Goal: Task Accomplishment & Management: Use online tool/utility

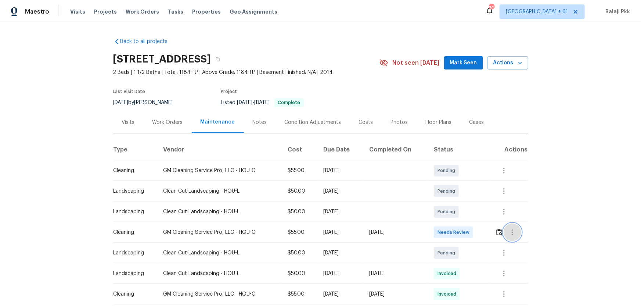
click at [456, 202] on button "button" at bounding box center [513, 232] width 18 height 18
click at [456, 202] on div at bounding box center [320, 153] width 641 height 307
click at [456, 202] on td at bounding box center [508, 232] width 39 height 21
click at [456, 202] on img "button" at bounding box center [499, 232] width 6 height 7
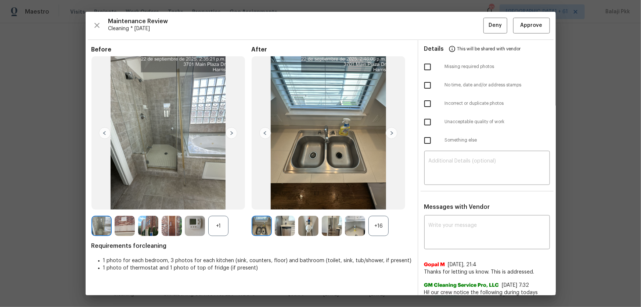
click at [380, 202] on div "+16" at bounding box center [379, 226] width 20 height 20
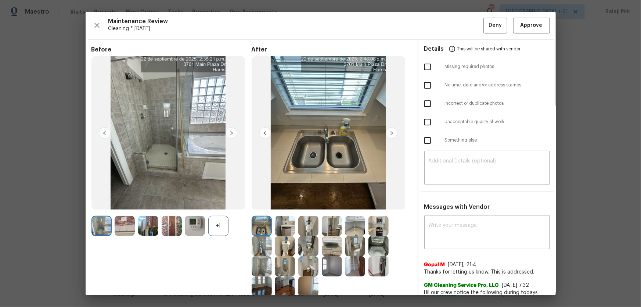
click at [218, 202] on div "+1" at bounding box center [218, 226] width 20 height 20
click at [456, 22] on button "Approve" at bounding box center [531, 26] width 37 height 16
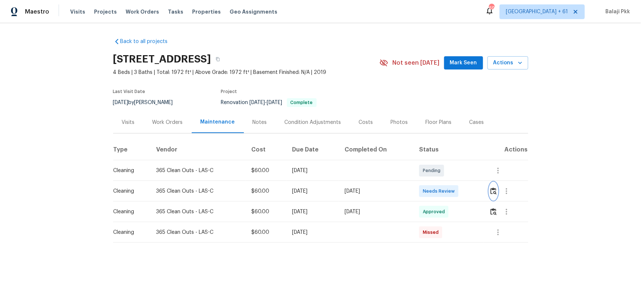
click at [456, 193] on img "button" at bounding box center [494, 190] width 6 height 7
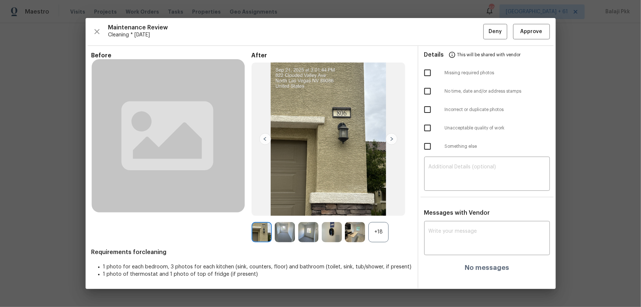
click at [378, 202] on div "+18" at bounding box center [379, 232] width 20 height 20
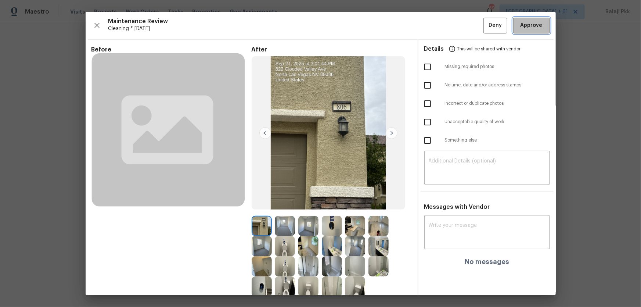
click at [456, 26] on span "Approve" at bounding box center [532, 25] width 22 height 9
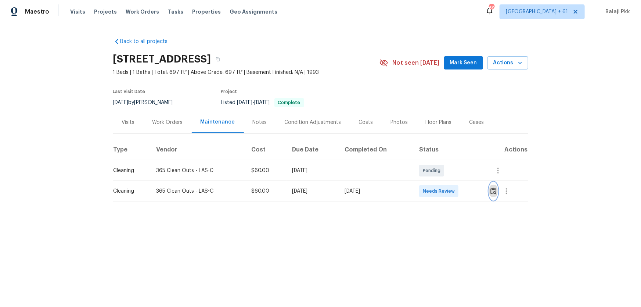
click at [456, 194] on img "button" at bounding box center [494, 190] width 6 height 7
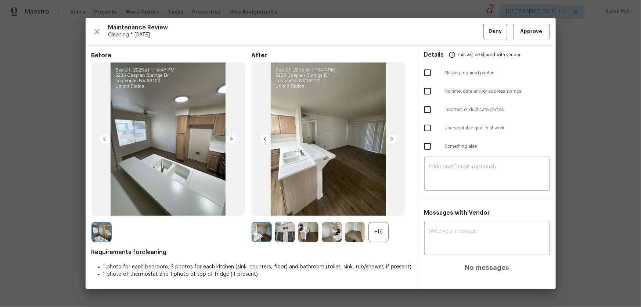
click at [386, 202] on div "+16" at bounding box center [379, 232] width 20 height 20
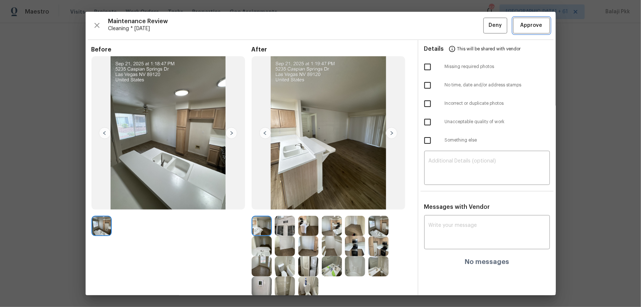
click at [456, 22] on span "Approve" at bounding box center [532, 25] width 22 height 9
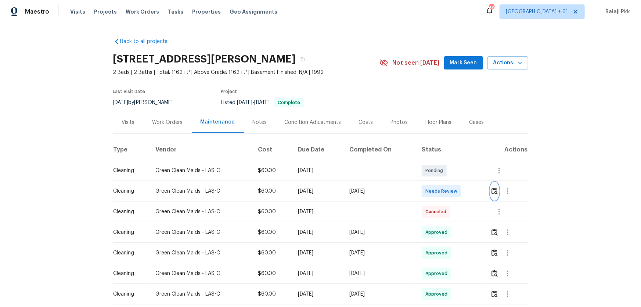
click at [456, 194] on img "button" at bounding box center [495, 190] width 6 height 7
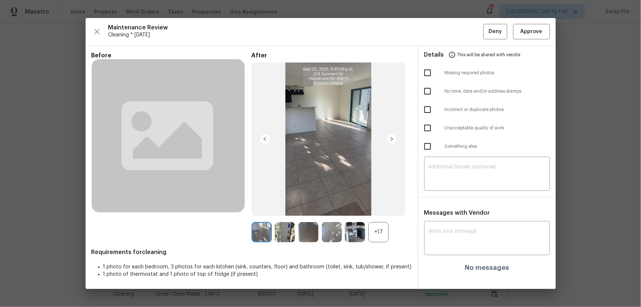
click at [384, 202] on div "+17" at bounding box center [379, 232] width 20 height 20
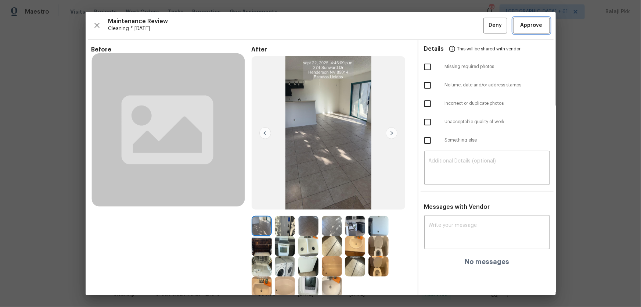
click at [456, 30] on button "Approve" at bounding box center [531, 26] width 37 height 16
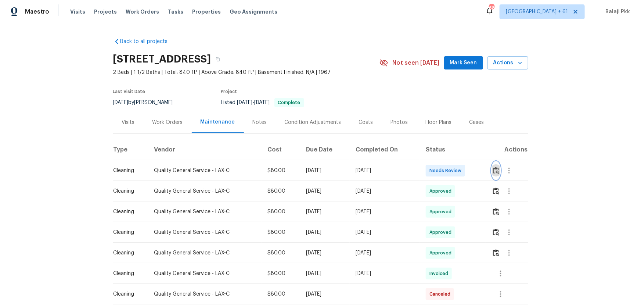
click at [456, 174] on img "button" at bounding box center [496, 170] width 6 height 7
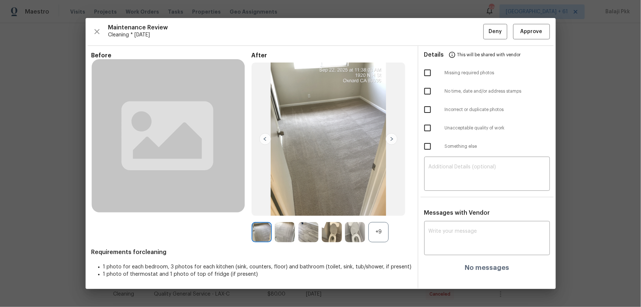
click at [384, 202] on div "+9" at bounding box center [379, 232] width 20 height 20
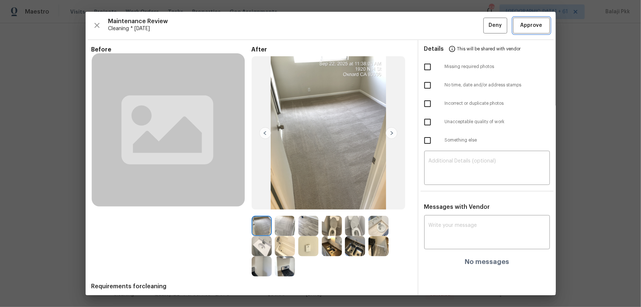
click at [456, 27] on span "Approve" at bounding box center [532, 25] width 22 height 9
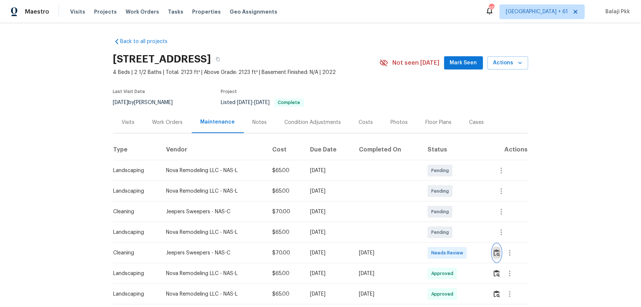
click at [456, 202] on img "button" at bounding box center [497, 252] width 6 height 7
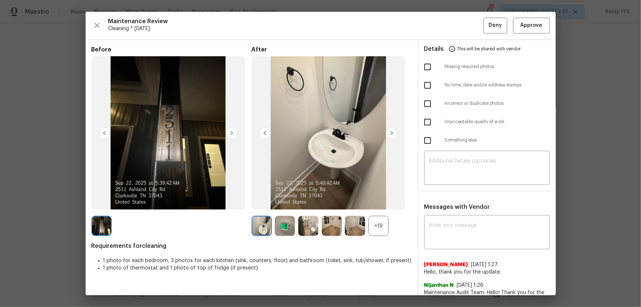
click at [378, 202] on div "+19" at bounding box center [379, 226] width 20 height 20
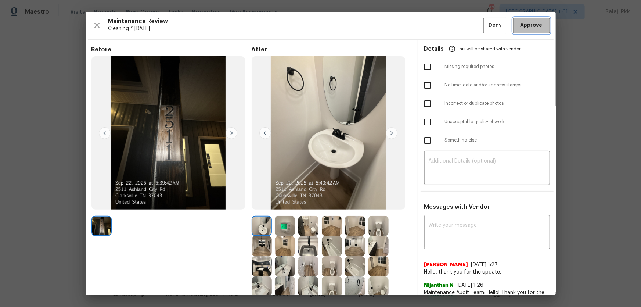
click at [456, 26] on span "Approve" at bounding box center [532, 25] width 22 height 9
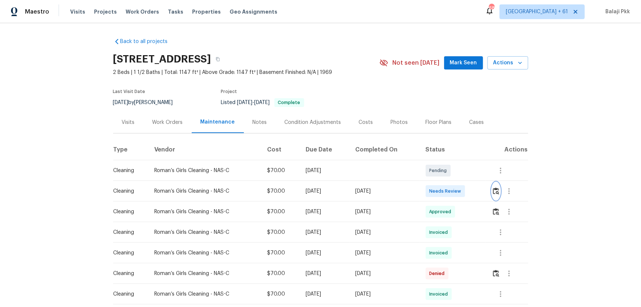
click at [456, 187] on button "button" at bounding box center [496, 191] width 8 height 18
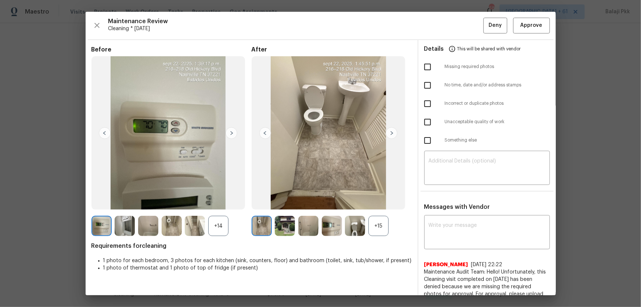
click at [380, 202] on div "+15" at bounding box center [379, 226] width 20 height 20
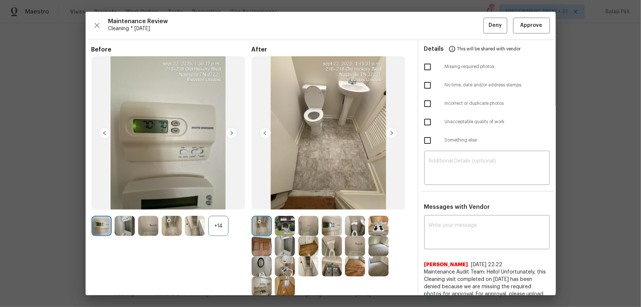
click at [215, 202] on div "+14" at bounding box center [218, 226] width 20 height 20
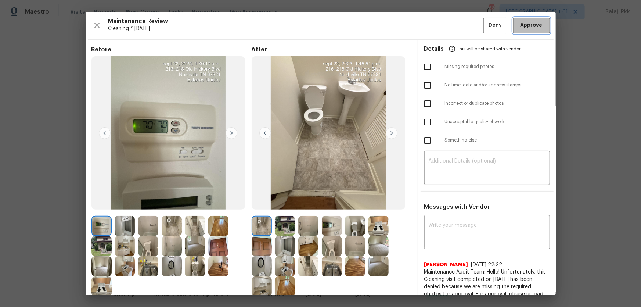
click at [456, 28] on span "Approve" at bounding box center [532, 25] width 22 height 9
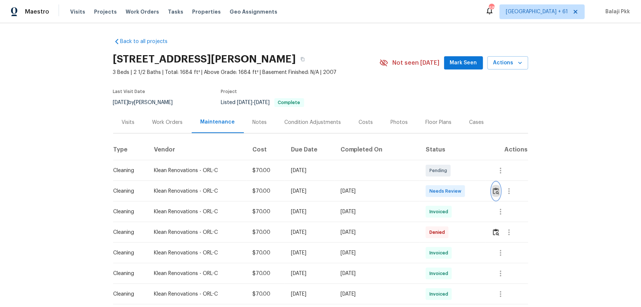
click at [456, 191] on img "button" at bounding box center [496, 190] width 6 height 7
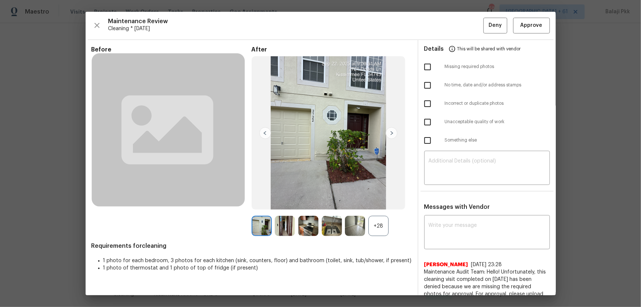
click at [375, 202] on div "+28" at bounding box center [379, 226] width 20 height 20
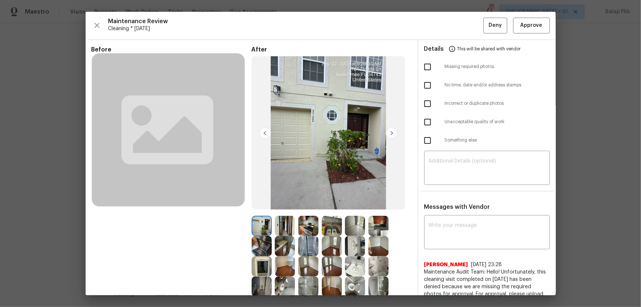
click at [362, 26] on span "Cleaning * [DATE]" at bounding box center [295, 28] width 375 height 7
click at [456, 21] on span "Approve" at bounding box center [532, 25] width 22 height 9
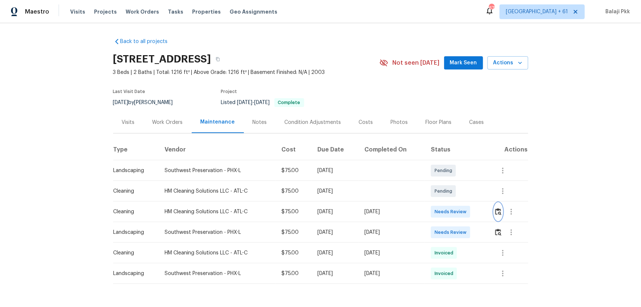
click at [456, 202] on img "button" at bounding box center [498, 211] width 6 height 7
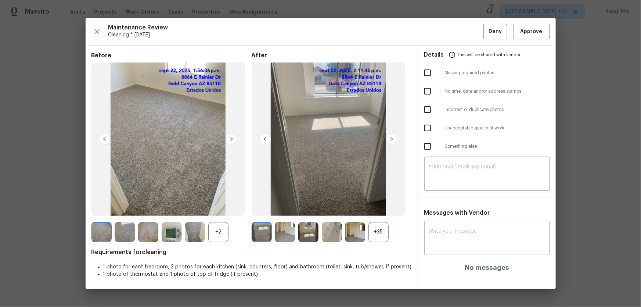
click at [374, 202] on div "+35" at bounding box center [379, 232] width 20 height 20
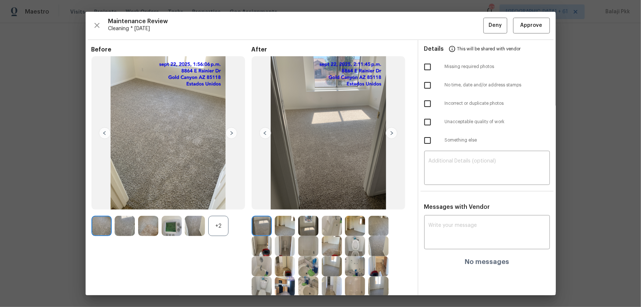
click at [212, 202] on div "+2" at bounding box center [218, 226] width 20 height 20
click at [416, 28] on span "Cleaning * [DATE]" at bounding box center [295, 28] width 375 height 7
click at [345, 69] on img at bounding box center [329, 133] width 154 height 154
click at [456, 29] on span "Approve" at bounding box center [532, 25] width 22 height 9
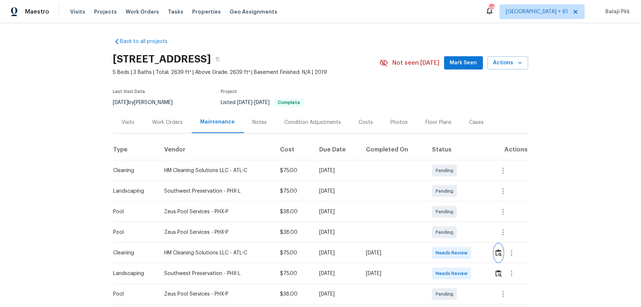
click at [456, 202] on button "button" at bounding box center [499, 253] width 8 height 18
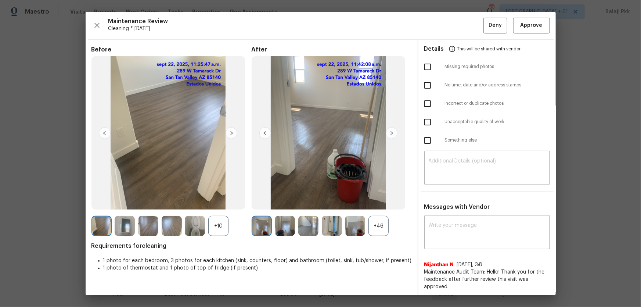
click at [378, 202] on div "+46" at bounding box center [379, 226] width 20 height 20
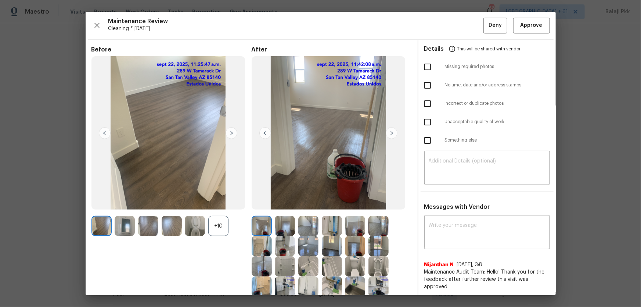
click at [211, 202] on div "+10" at bounding box center [218, 226] width 20 height 20
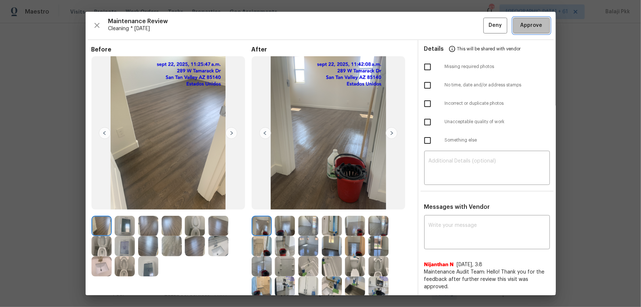
click at [456, 31] on button "Approve" at bounding box center [531, 26] width 37 height 16
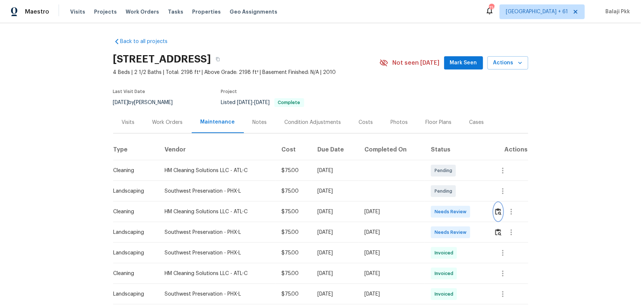
click at [456, 202] on img "button" at bounding box center [498, 211] width 6 height 7
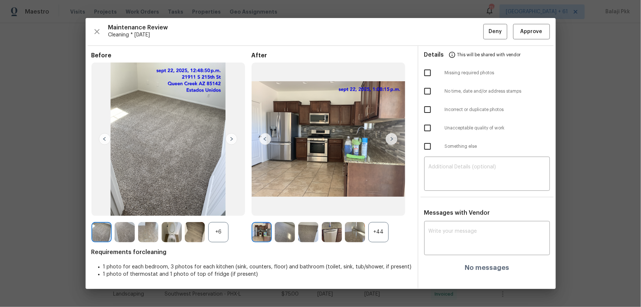
click at [387, 202] on div "+44" at bounding box center [379, 232] width 20 height 20
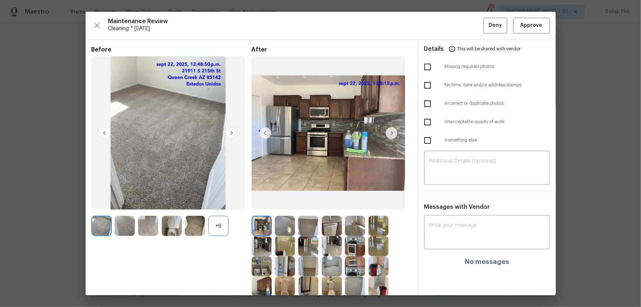
click at [230, 202] on div "+6" at bounding box center [171, 226] width 160 height 20
click at [223, 202] on div "+6" at bounding box center [218, 226] width 20 height 20
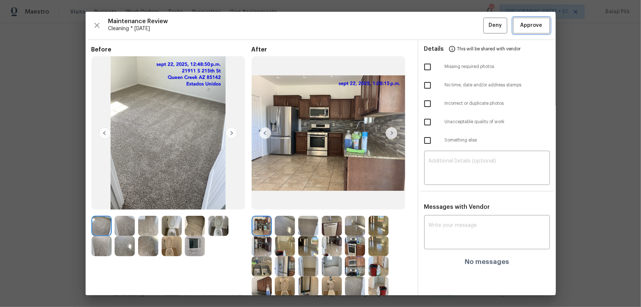
click at [456, 24] on span "Approve" at bounding box center [532, 25] width 22 height 9
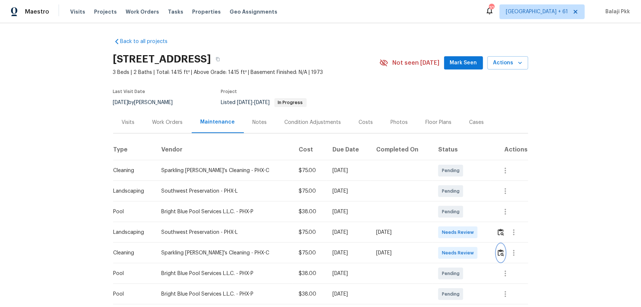
click at [456, 202] on img "button" at bounding box center [501, 252] width 6 height 7
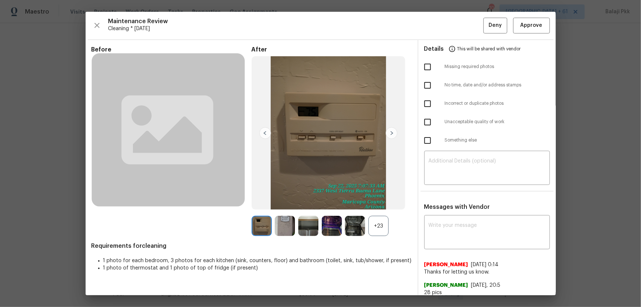
click at [375, 202] on div "+23" at bounding box center [379, 226] width 20 height 20
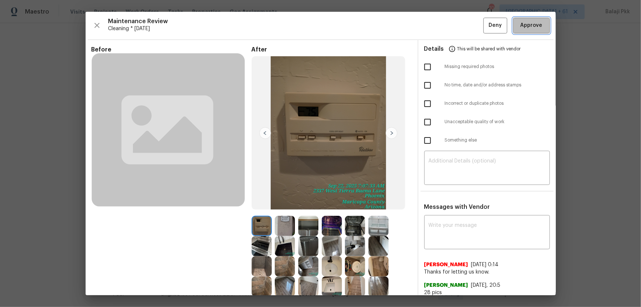
click at [456, 24] on span "Approve" at bounding box center [532, 25] width 22 height 9
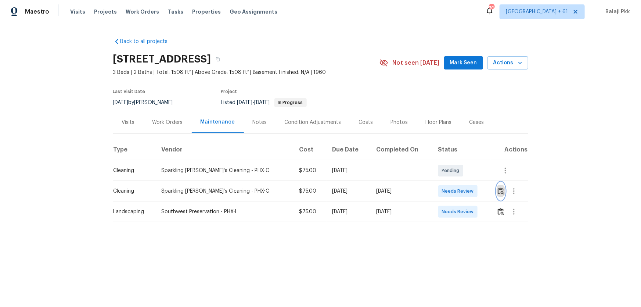
click at [456, 194] on img "button" at bounding box center [501, 190] width 6 height 7
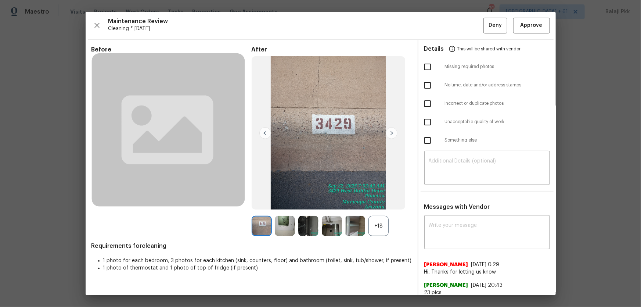
click at [384, 202] on div "+18" at bounding box center [379, 226] width 20 height 20
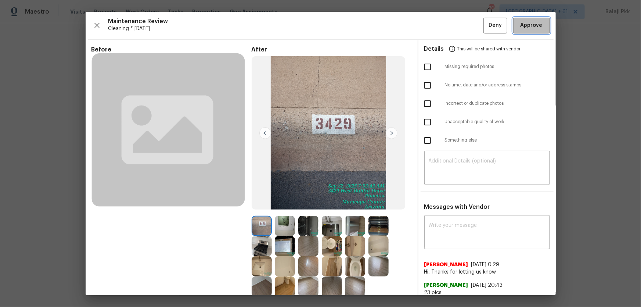
click at [456, 27] on span "Approve" at bounding box center [532, 25] width 22 height 9
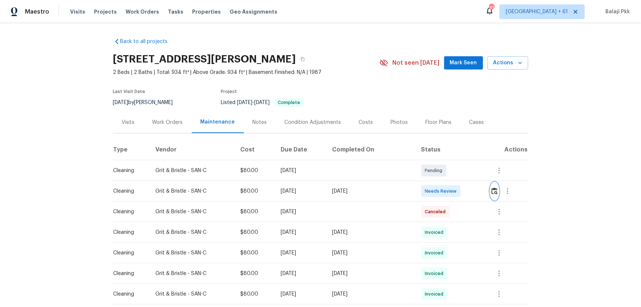
click at [456, 187] on img "button" at bounding box center [495, 190] width 6 height 7
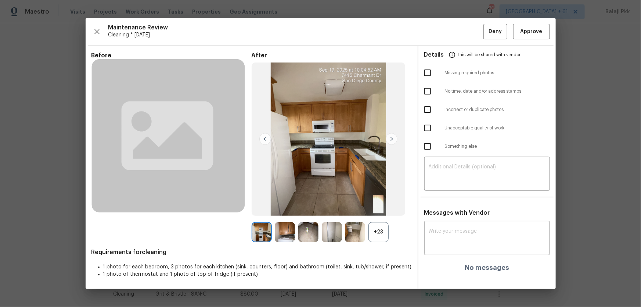
click at [380, 202] on div "+23" at bounding box center [379, 232] width 20 height 20
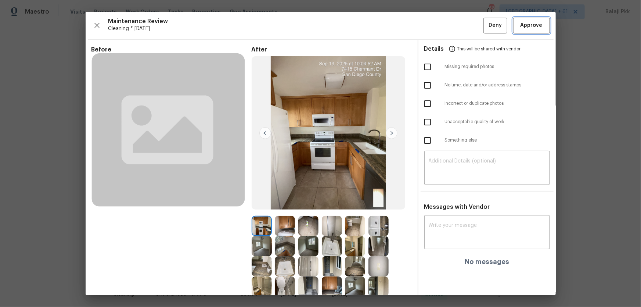
click at [456, 27] on span "Approve" at bounding box center [532, 25] width 22 height 9
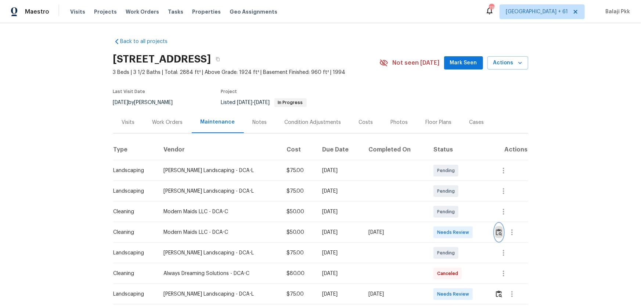
click at [456, 202] on img "button" at bounding box center [499, 232] width 6 height 7
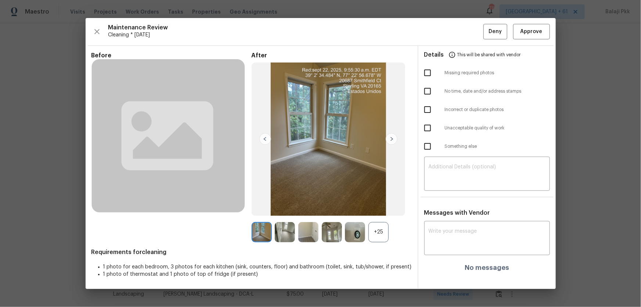
click at [385, 202] on div "+25" at bounding box center [379, 232] width 20 height 20
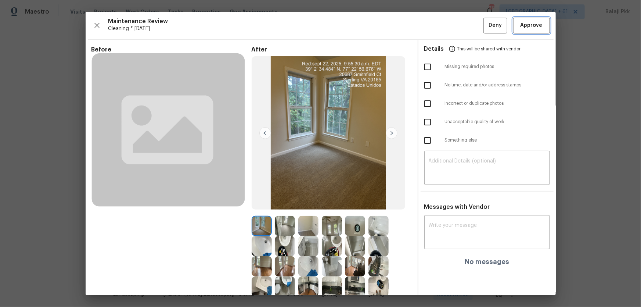
click at [456, 19] on button "Approve" at bounding box center [531, 26] width 37 height 16
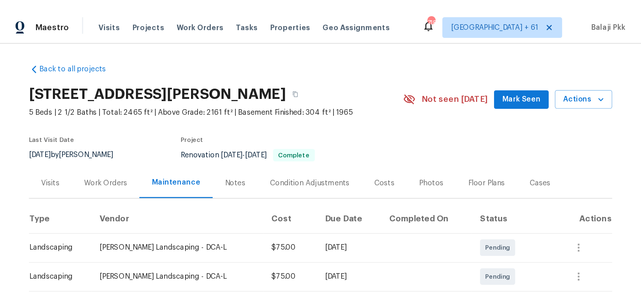
scroll to position [167, 0]
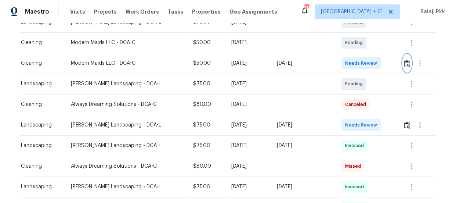
click at [408, 60] on img "button" at bounding box center [407, 63] width 6 height 7
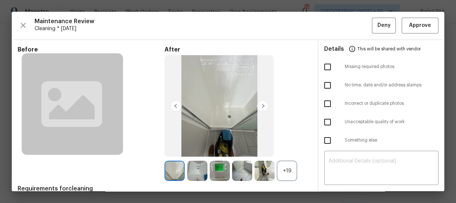
click at [288, 164] on div "+19" at bounding box center [287, 171] width 20 height 20
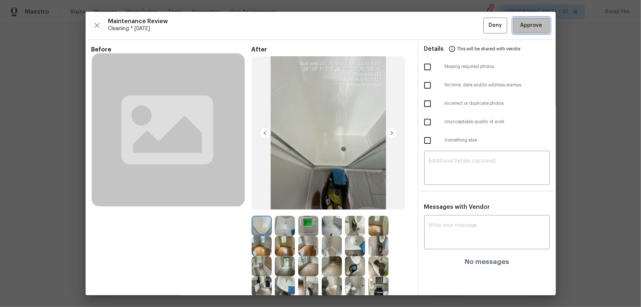
click at [456, 19] on button "Approve" at bounding box center [531, 26] width 37 height 16
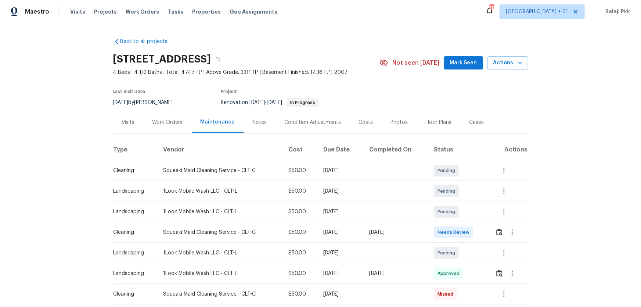
click at [456, 202] on td at bounding box center [508, 232] width 39 height 21
click at [456, 202] on img "button" at bounding box center [499, 232] width 6 height 7
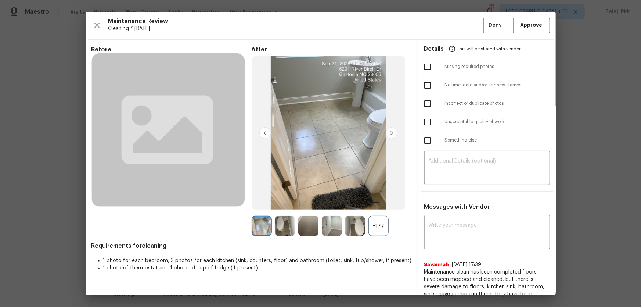
click at [372, 202] on div "+177" at bounding box center [379, 226] width 20 height 20
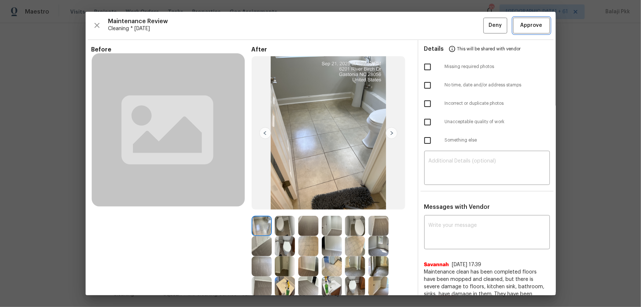
click at [456, 30] on button "Approve" at bounding box center [531, 26] width 37 height 16
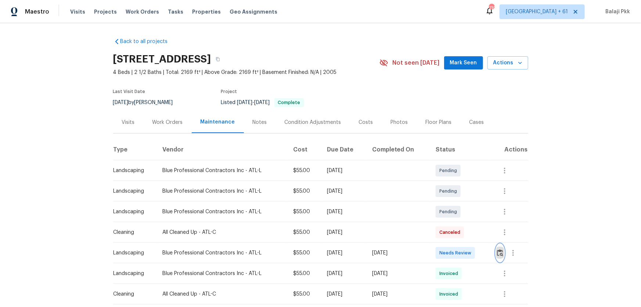
click at [456, 202] on img "button" at bounding box center [500, 252] width 6 height 7
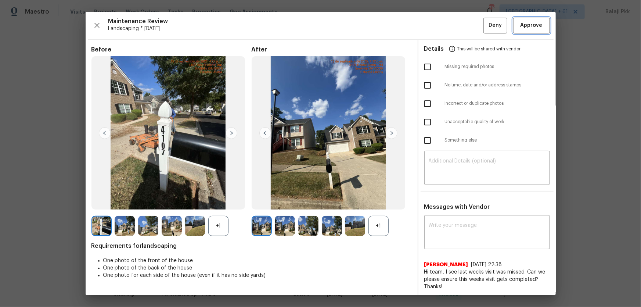
click at [456, 26] on span "Approve" at bounding box center [532, 25] width 22 height 9
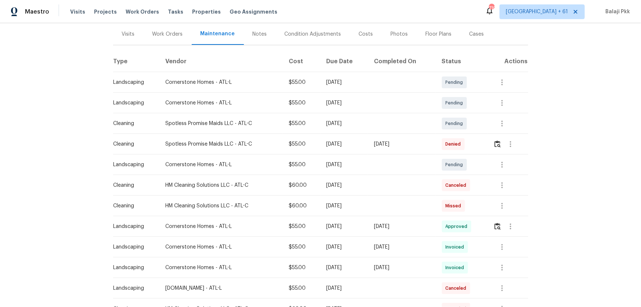
scroll to position [100, 0]
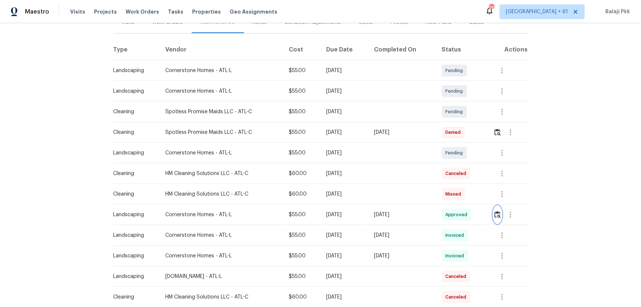
click at [456, 202] on img "button" at bounding box center [498, 214] width 6 height 7
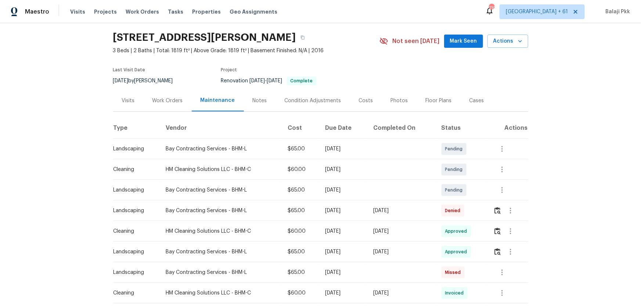
scroll to position [33, 0]
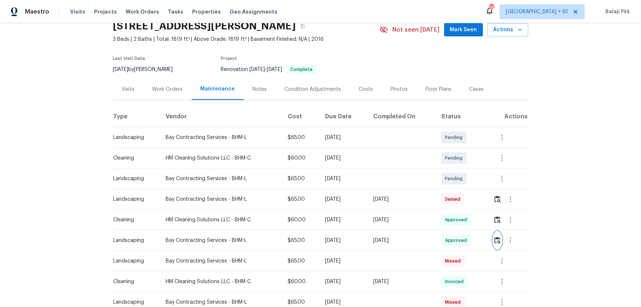
click at [456, 202] on button "button" at bounding box center [497, 240] width 8 height 18
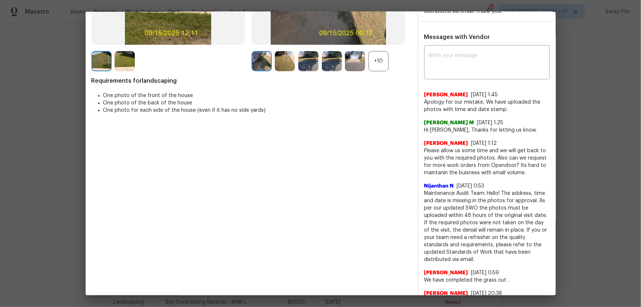
scroll to position [167, 0]
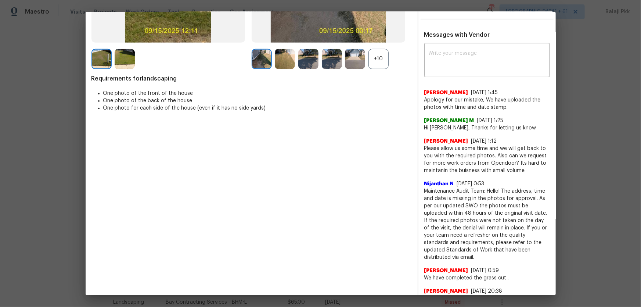
click at [366, 63] on div at bounding box center [357, 59] width 24 height 20
click at [370, 64] on div "+10" at bounding box center [379, 59] width 20 height 20
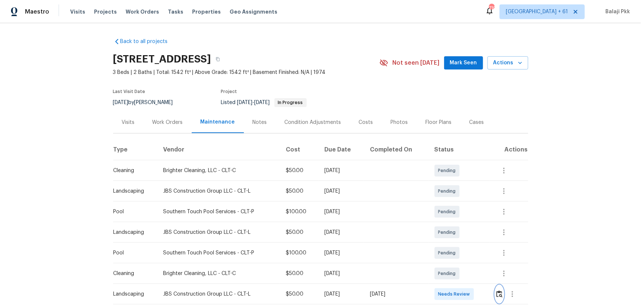
click at [456, 202] on button "button" at bounding box center [499, 294] width 8 height 18
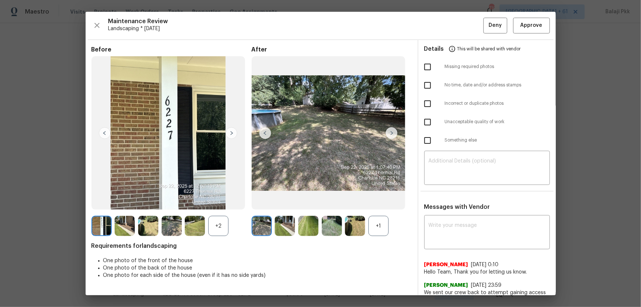
click at [381, 202] on div "+1" at bounding box center [379, 226] width 20 height 20
click at [222, 202] on div "+2" at bounding box center [218, 226] width 20 height 20
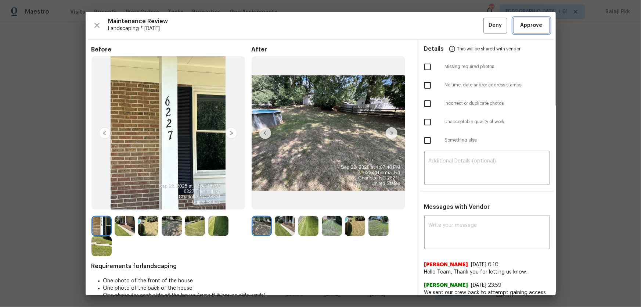
click at [456, 26] on span "Approve" at bounding box center [532, 25] width 22 height 9
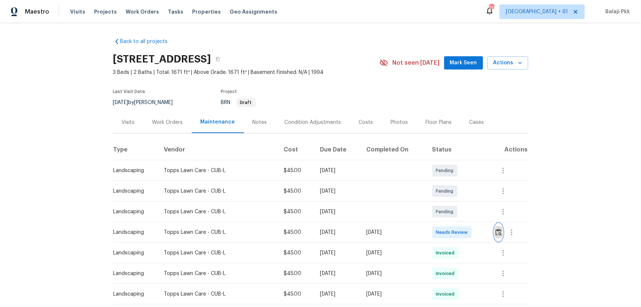
click at [456, 202] on button "button" at bounding box center [499, 232] width 8 height 18
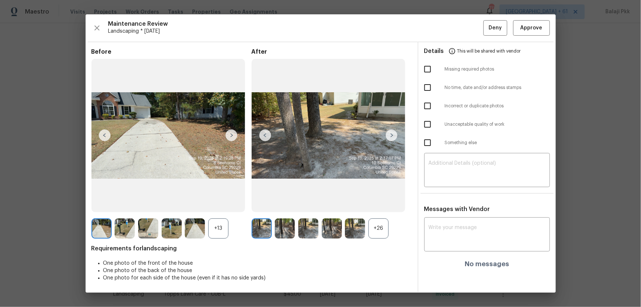
click at [383, 202] on div "+26" at bounding box center [379, 228] width 20 height 20
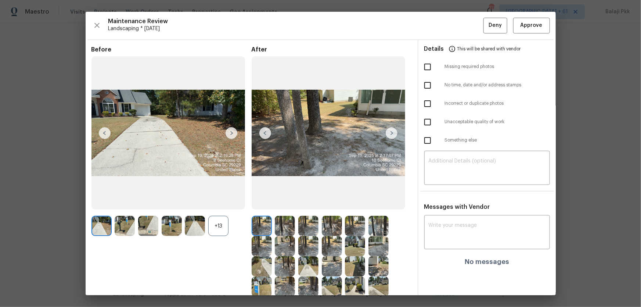
click at [220, 202] on div "+13" at bounding box center [218, 226] width 20 height 20
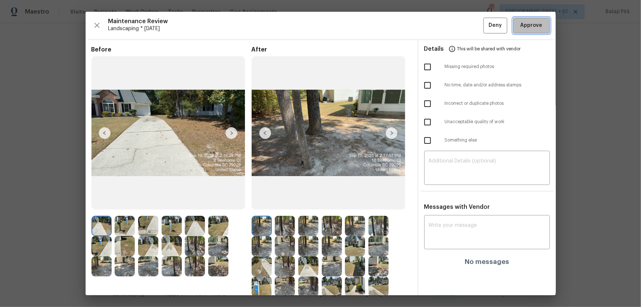
click at [456, 18] on button "Approve" at bounding box center [531, 26] width 37 height 16
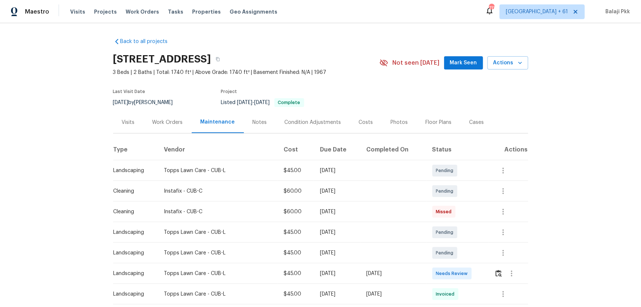
scroll to position [67, 0]
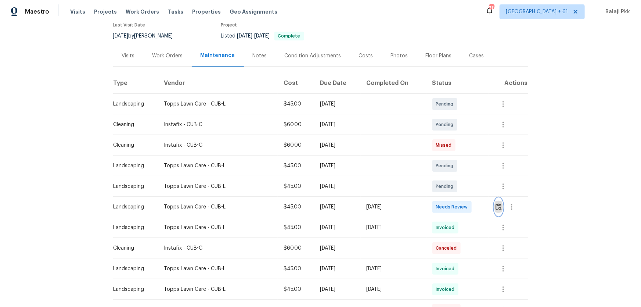
click at [456, 202] on img "button" at bounding box center [499, 206] width 6 height 7
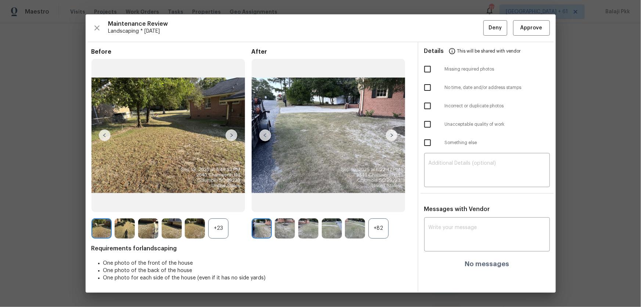
click at [387, 202] on div "+82" at bounding box center [379, 228] width 20 height 20
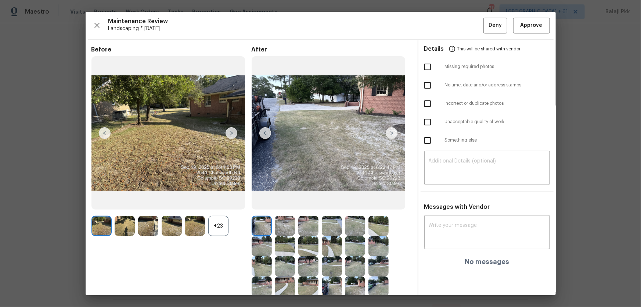
click at [222, 202] on div "+23" at bounding box center [218, 226] width 20 height 20
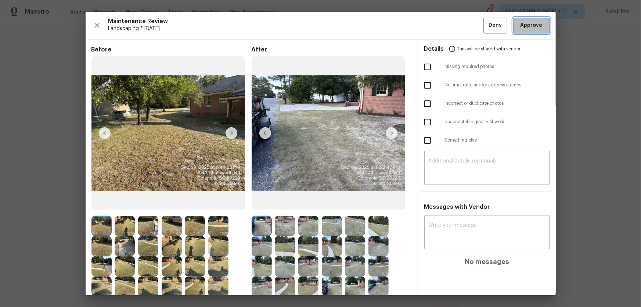
click at [456, 25] on span "Approve" at bounding box center [532, 25] width 22 height 9
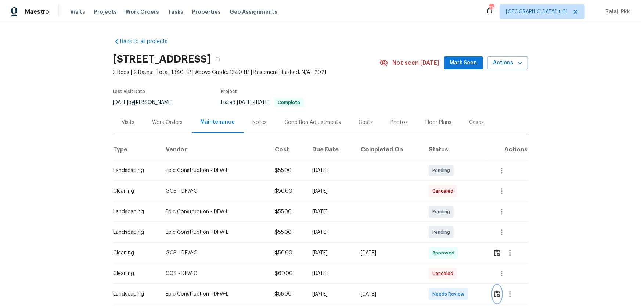
click at [456, 202] on img "button" at bounding box center [497, 293] width 6 height 7
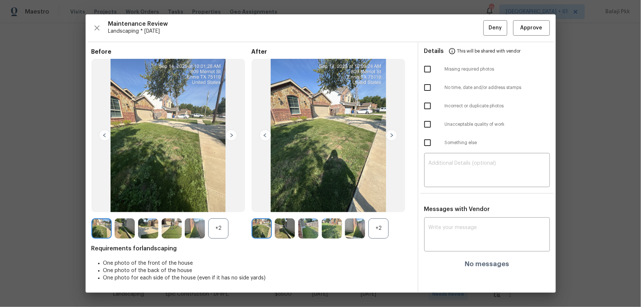
click at [384, 202] on div "+2" at bounding box center [379, 228] width 20 height 20
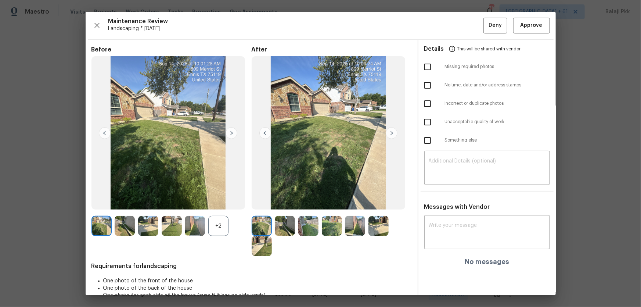
click at [220, 202] on div "+2" at bounding box center [218, 226] width 20 height 20
click at [456, 25] on span "Approve" at bounding box center [532, 25] width 22 height 9
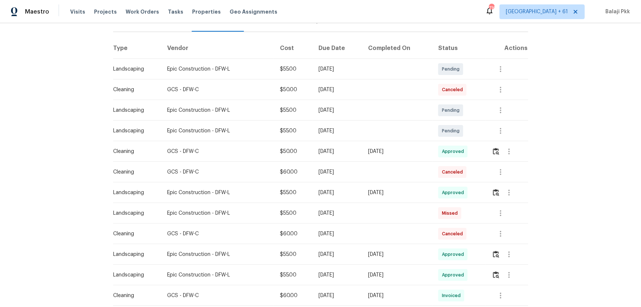
scroll to position [68, 0]
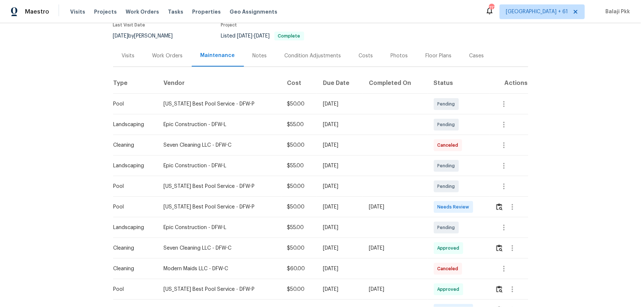
scroll to position [100, 0]
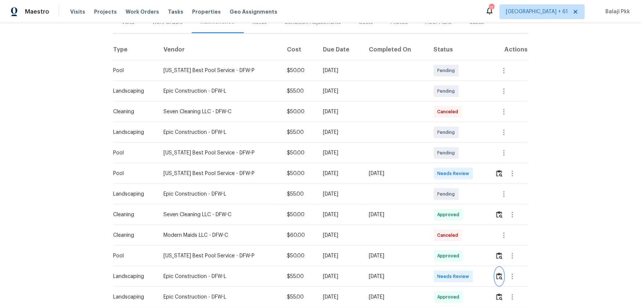
click at [456, 202] on img "button" at bounding box center [499, 276] width 6 height 7
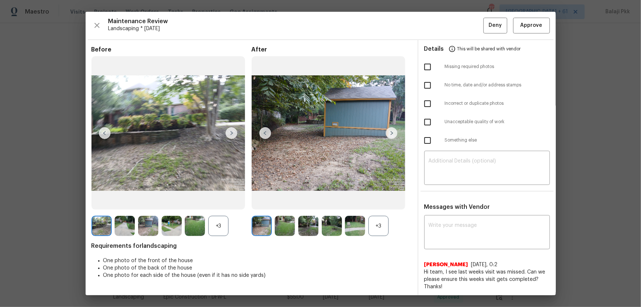
click at [228, 202] on div "+3" at bounding box center [218, 226] width 20 height 20
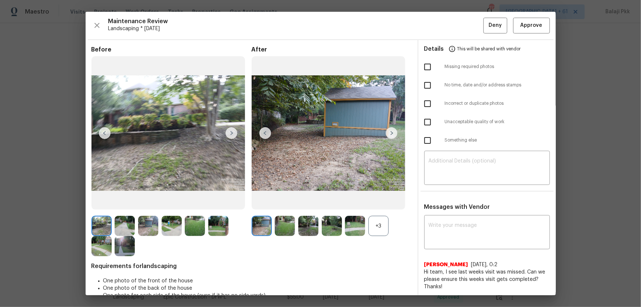
click at [388, 202] on div "+3" at bounding box center [332, 226] width 160 height 20
click at [379, 202] on div "+3" at bounding box center [379, 226] width 20 height 20
click at [456, 27] on span "Approve" at bounding box center [532, 25] width 22 height 9
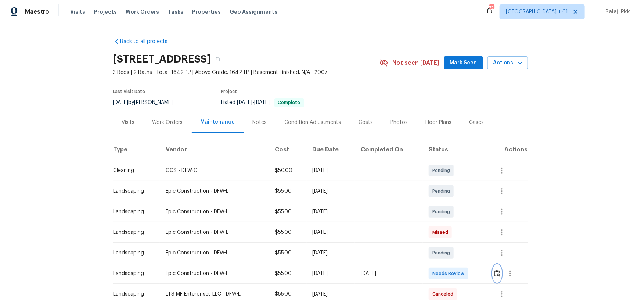
click at [456, 202] on img "button" at bounding box center [497, 273] width 6 height 7
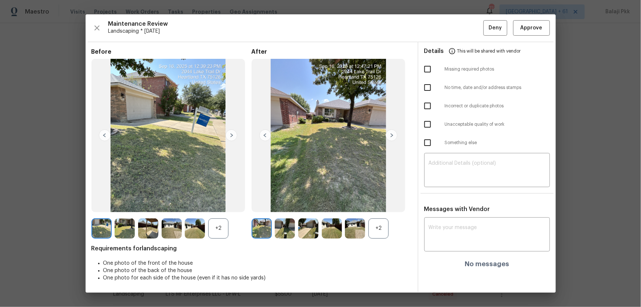
click at [391, 202] on div "+2" at bounding box center [332, 228] width 160 height 20
click at [385, 202] on div "+2" at bounding box center [379, 228] width 20 height 20
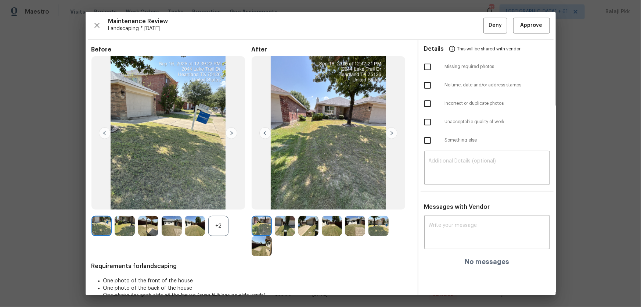
click at [221, 202] on div "+2" at bounding box center [218, 226] width 20 height 20
click at [456, 26] on span "Approve" at bounding box center [531, 25] width 25 height 9
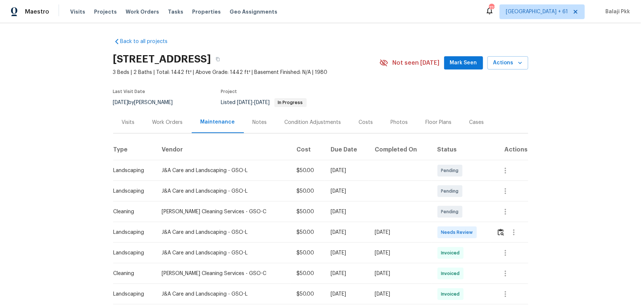
scroll to position [67, 0]
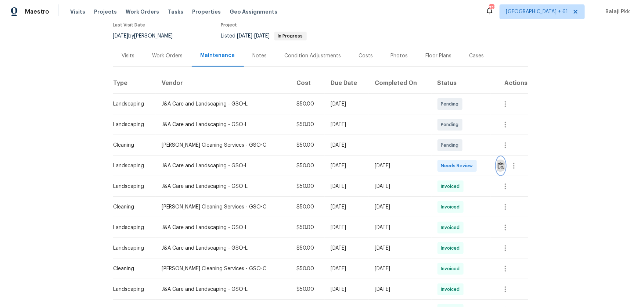
click at [456, 167] on img "button" at bounding box center [501, 165] width 6 height 7
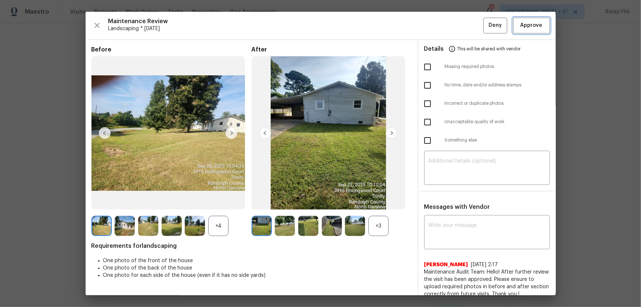
click at [456, 25] on button "Approve" at bounding box center [531, 26] width 37 height 16
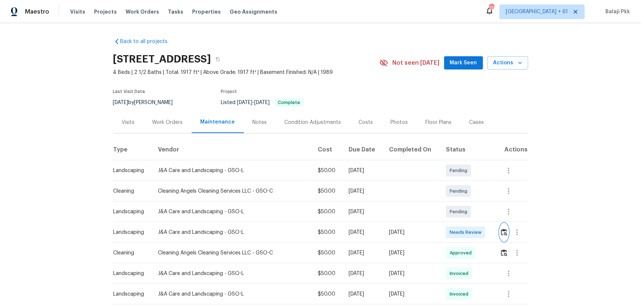
click at [456, 202] on img "button" at bounding box center [504, 232] width 6 height 7
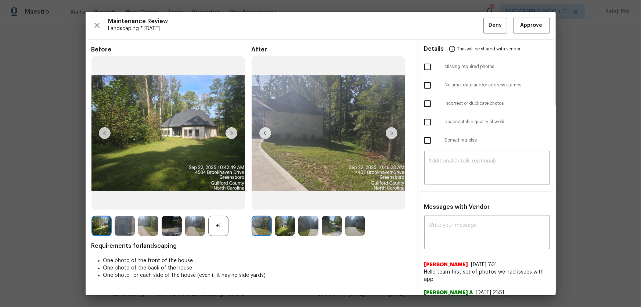
click at [456, 35] on div "Maintenance Review Landscaping * Mon, Sep 22 Deny Approve Before +1 After Requi…" at bounding box center [321, 153] width 470 height 283
click at [456, 26] on button "Approve" at bounding box center [531, 26] width 37 height 16
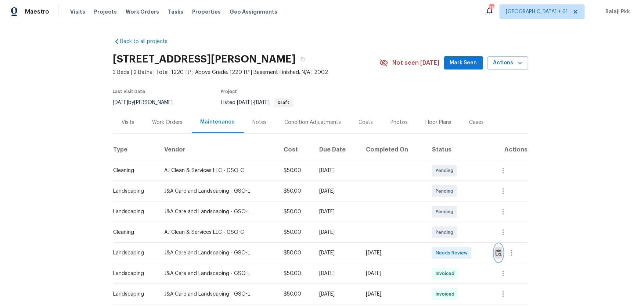
click at [456, 202] on button "button" at bounding box center [499, 253] width 8 height 18
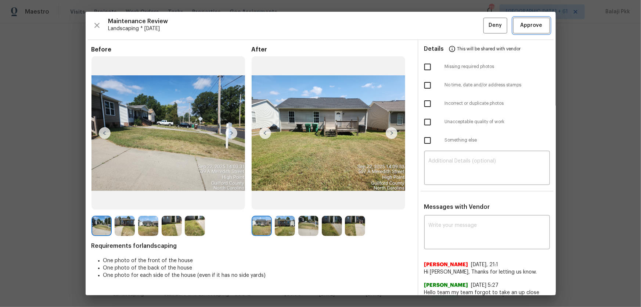
click at [456, 26] on span "Approve" at bounding box center [532, 25] width 22 height 9
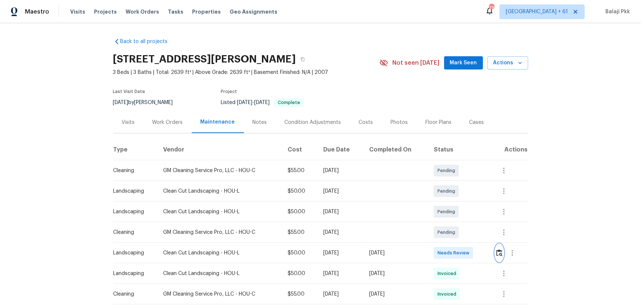
click at [456, 202] on img "button" at bounding box center [499, 252] width 6 height 7
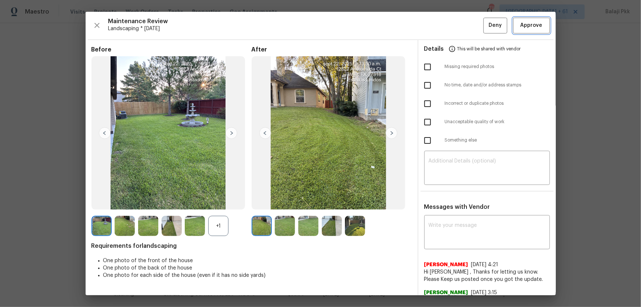
click at [456, 26] on button "Approve" at bounding box center [531, 26] width 37 height 16
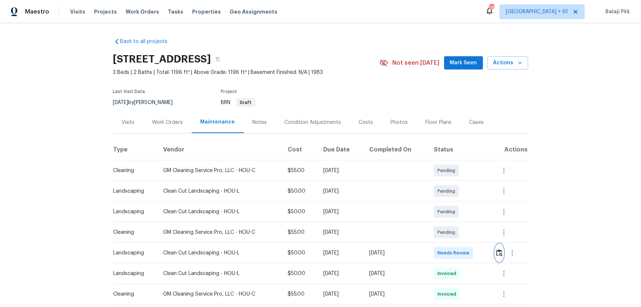
click at [456, 202] on img "button" at bounding box center [499, 252] width 6 height 7
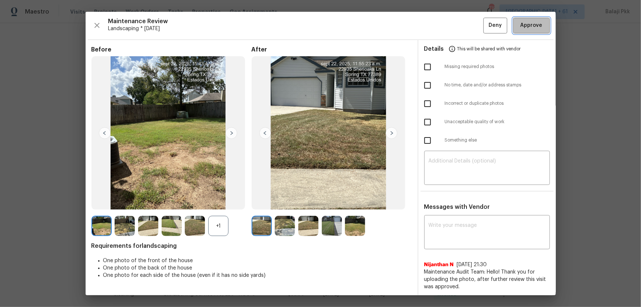
drag, startPoint x: 517, startPoint y: 21, endPoint x: 517, endPoint y: 25, distance: 4.0
click at [456, 25] on span "Approve" at bounding box center [532, 25] width 22 height 9
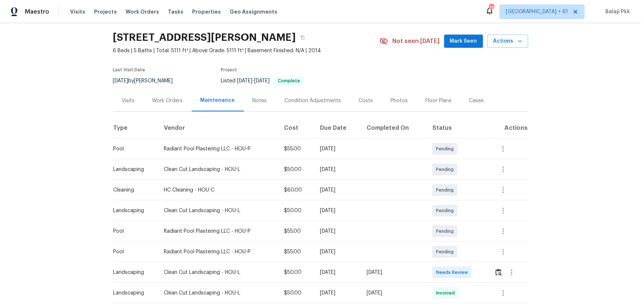
scroll to position [33, 0]
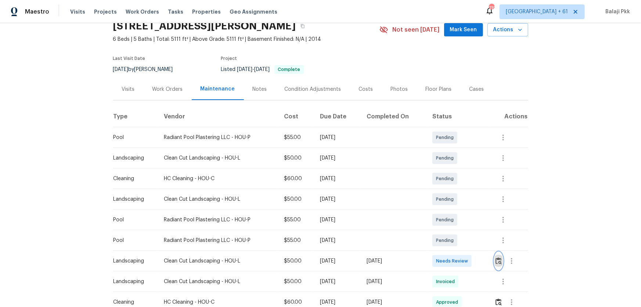
click at [456, 202] on button "button" at bounding box center [499, 261] width 8 height 18
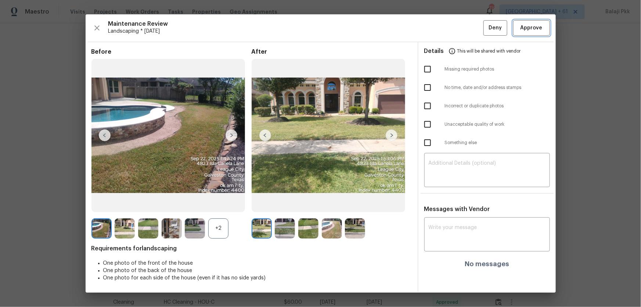
click at [456, 32] on span "Approve" at bounding box center [532, 28] width 22 height 9
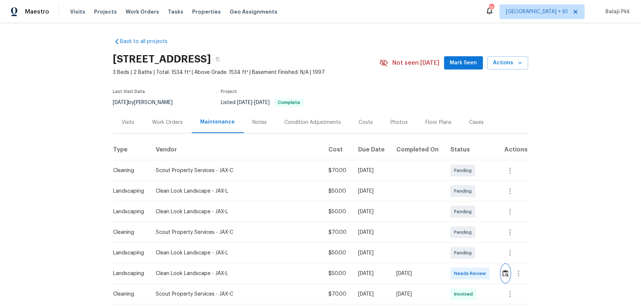
click at [456, 202] on img "button" at bounding box center [506, 273] width 6 height 7
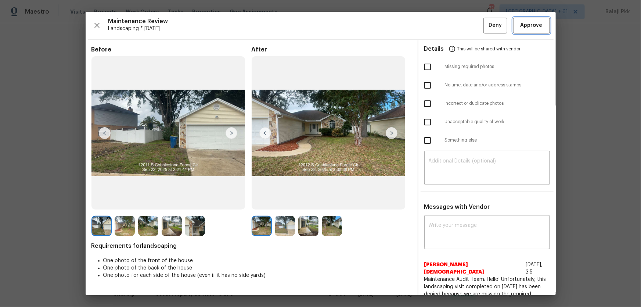
click at [456, 26] on button "Approve" at bounding box center [531, 26] width 37 height 16
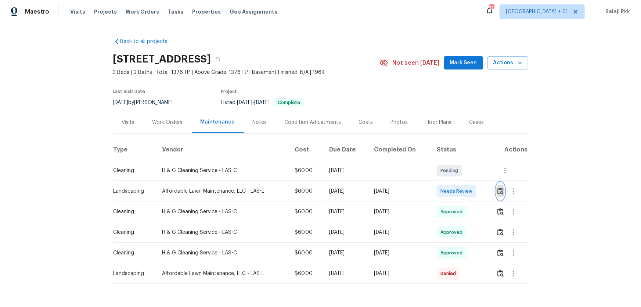
click at [456, 190] on img "button" at bounding box center [500, 190] width 6 height 7
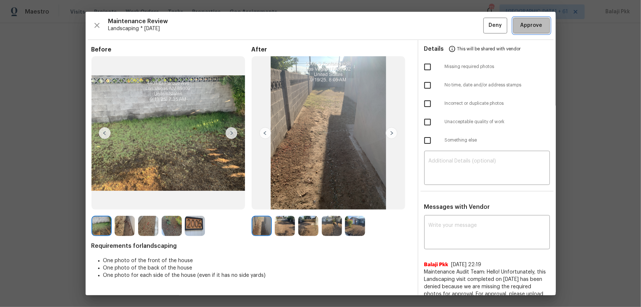
click at [456, 26] on span "Approve" at bounding box center [532, 25] width 22 height 9
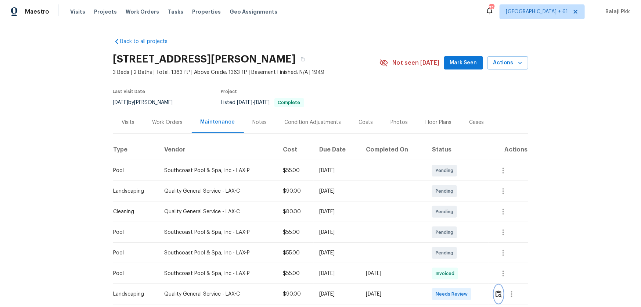
click at [456, 202] on button "button" at bounding box center [499, 294] width 8 height 18
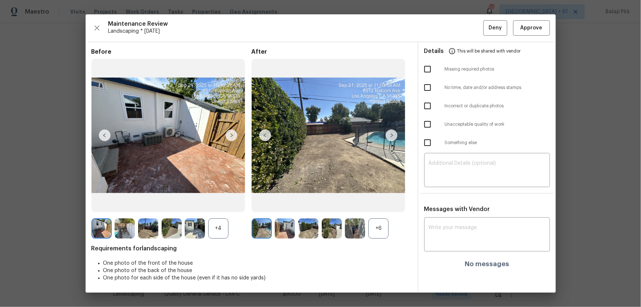
click at [383, 202] on div "+6" at bounding box center [379, 228] width 20 height 20
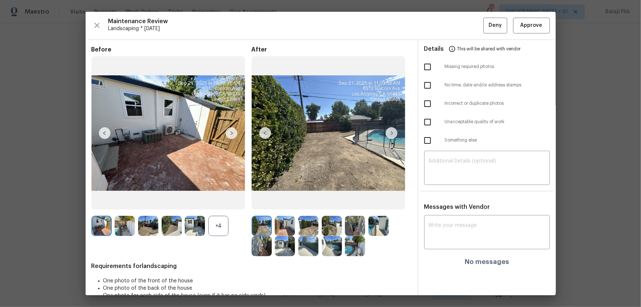
click at [220, 202] on div "+4" at bounding box center [218, 226] width 20 height 20
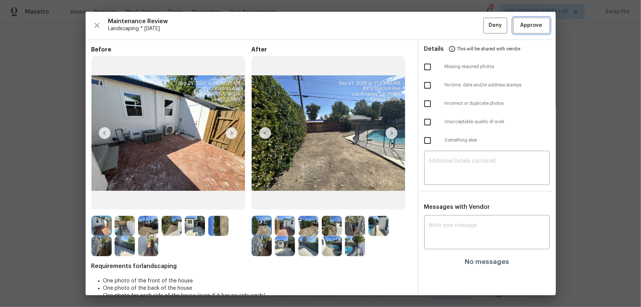
click at [456, 27] on span "Approve" at bounding box center [532, 25] width 22 height 9
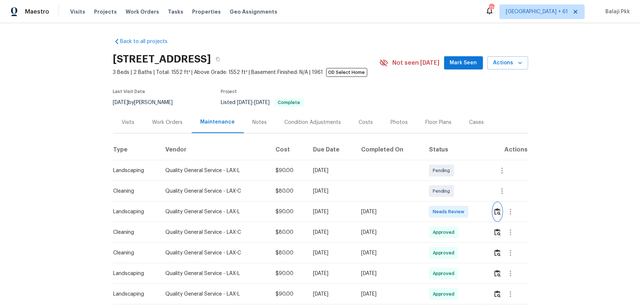
click at [456, 202] on button "button" at bounding box center [497, 212] width 8 height 18
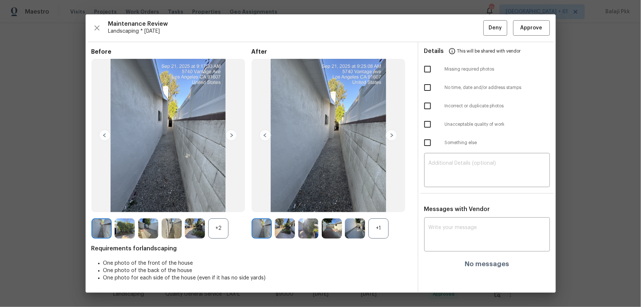
click at [378, 202] on div "+1" at bounding box center [379, 228] width 20 height 20
click at [226, 202] on div "+2" at bounding box center [218, 228] width 20 height 20
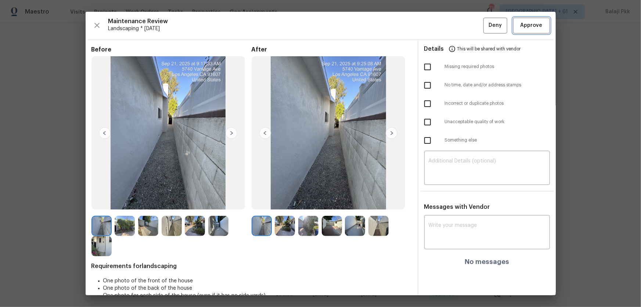
click at [456, 21] on span "Approve" at bounding box center [532, 25] width 22 height 9
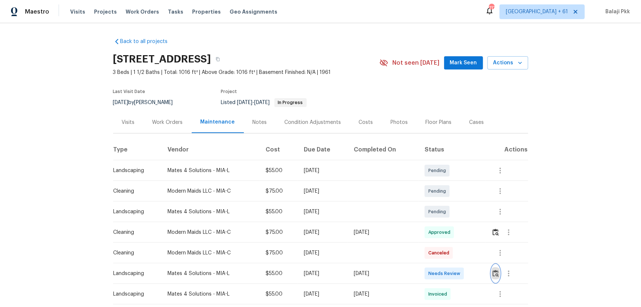
click at [456, 202] on img "button" at bounding box center [496, 273] width 6 height 7
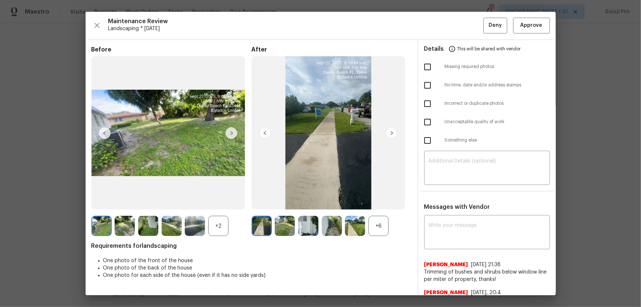
click at [372, 202] on div "+6" at bounding box center [379, 226] width 20 height 20
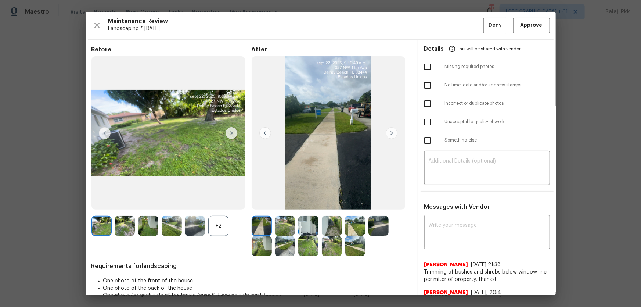
click at [223, 202] on div "+2" at bounding box center [218, 226] width 20 height 20
click at [456, 26] on span "Approve" at bounding box center [532, 25] width 22 height 9
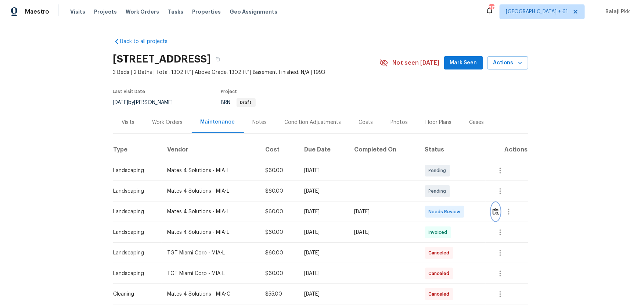
click at [456, 202] on img "button" at bounding box center [496, 211] width 6 height 7
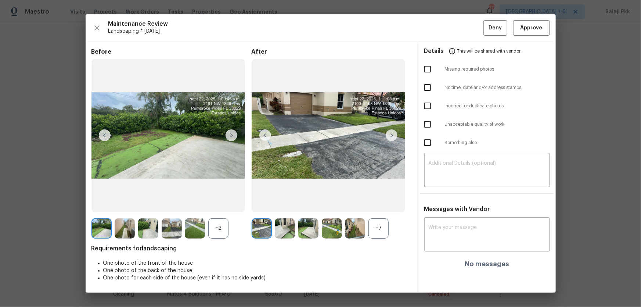
click at [228, 202] on div "+2" at bounding box center [218, 228] width 20 height 20
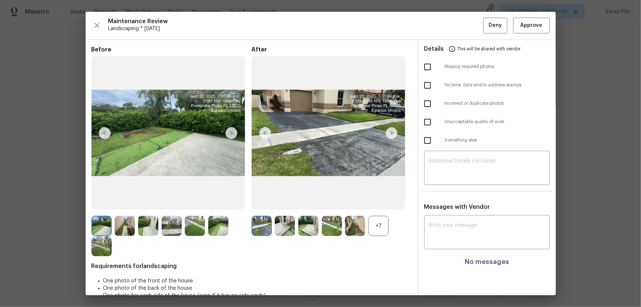
click at [386, 202] on div "+7" at bounding box center [379, 226] width 20 height 20
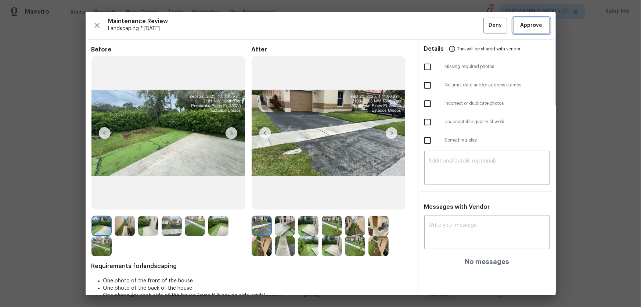
click at [456, 24] on span "Approve" at bounding box center [532, 25] width 22 height 9
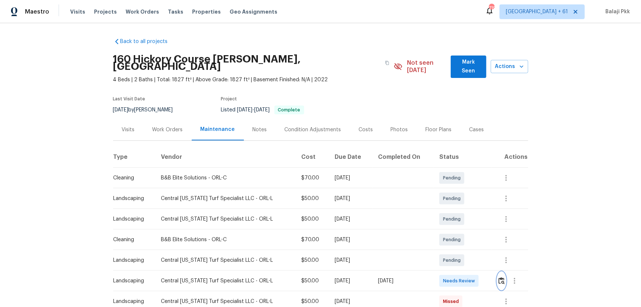
click at [456, 202] on img "button" at bounding box center [502, 280] width 6 height 7
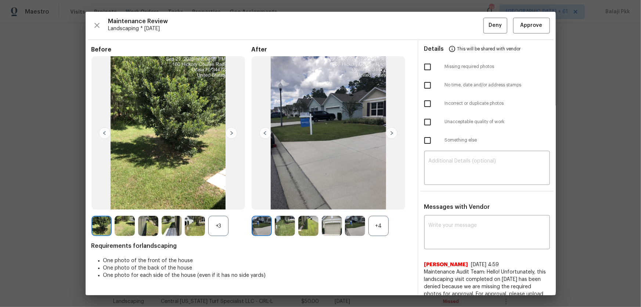
click at [387, 202] on div "+4" at bounding box center [379, 226] width 20 height 20
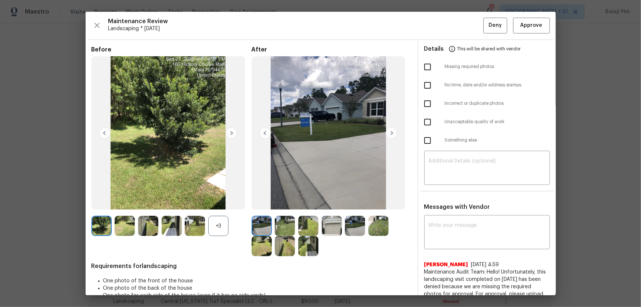
click at [219, 202] on div "+3" at bounding box center [218, 226] width 20 height 20
click at [456, 25] on span "Approve" at bounding box center [532, 25] width 22 height 9
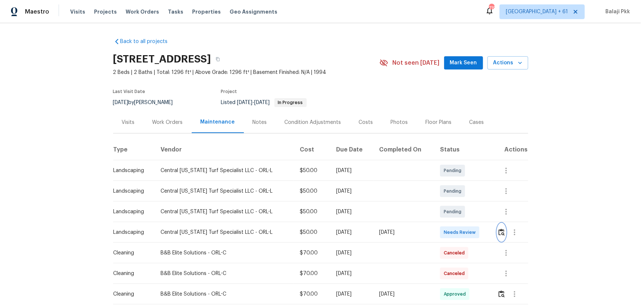
click at [456, 202] on img "button" at bounding box center [502, 232] width 6 height 7
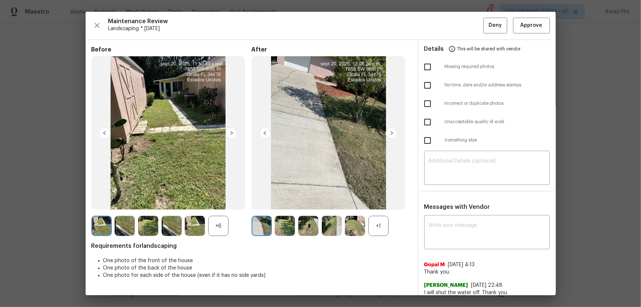
click at [373, 202] on div "+1" at bounding box center [379, 226] width 20 height 20
click at [223, 202] on div "+6" at bounding box center [218, 226] width 20 height 20
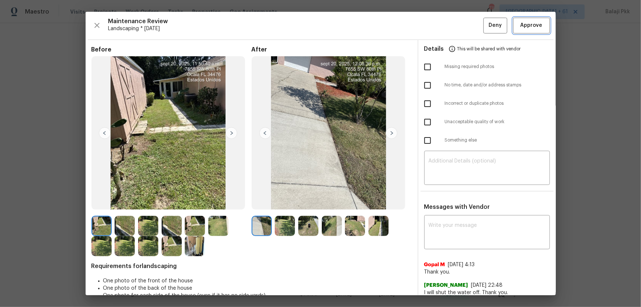
click at [456, 31] on button "Approve" at bounding box center [531, 26] width 37 height 16
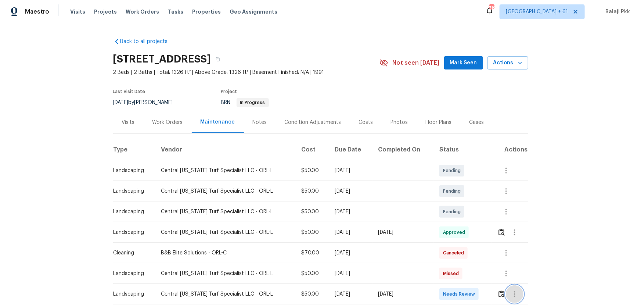
click at [456, 202] on button "button" at bounding box center [515, 294] width 18 height 18
click at [456, 183] on div at bounding box center [320, 153] width 641 height 307
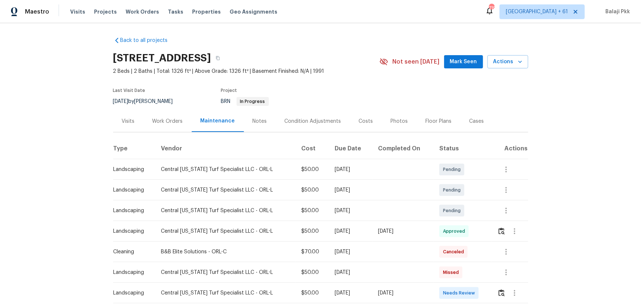
click at [456, 202] on td at bounding box center [510, 293] width 37 height 21
click at [456, 202] on img "button" at bounding box center [502, 292] width 6 height 7
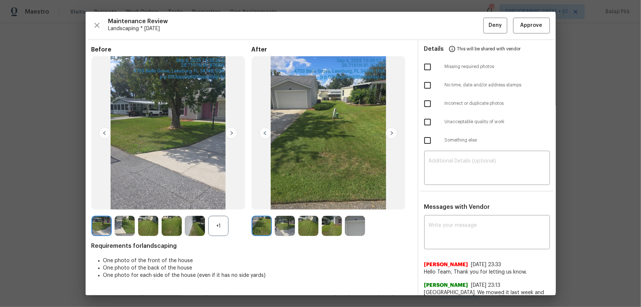
click at [222, 202] on div "+1" at bounding box center [218, 226] width 20 height 20
click at [456, 29] on button "Approve" at bounding box center [531, 26] width 37 height 16
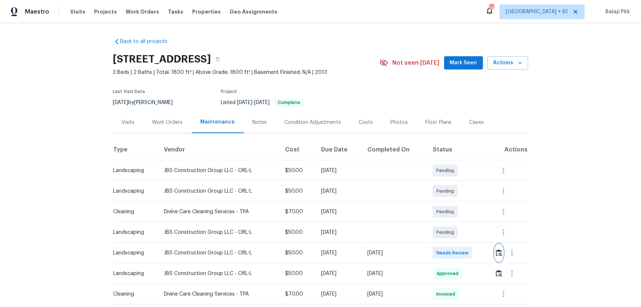
click at [456, 202] on img "button" at bounding box center [499, 252] width 6 height 7
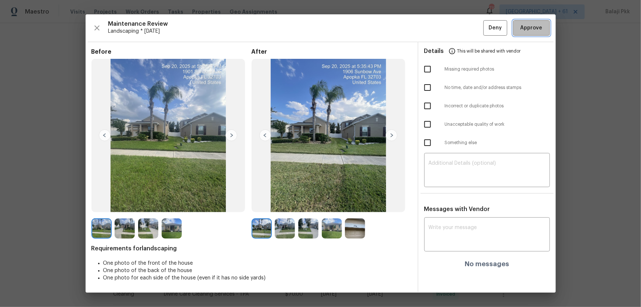
click at [456, 29] on span "Approve" at bounding box center [532, 28] width 22 height 9
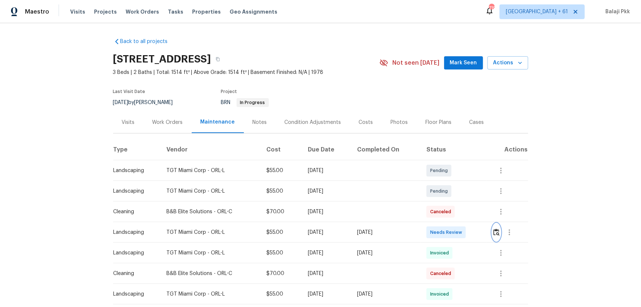
click at [456, 202] on img "button" at bounding box center [496, 232] width 6 height 7
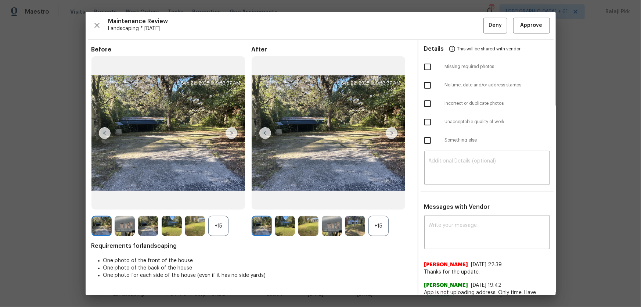
click at [377, 202] on div "+15" at bounding box center [379, 226] width 20 height 20
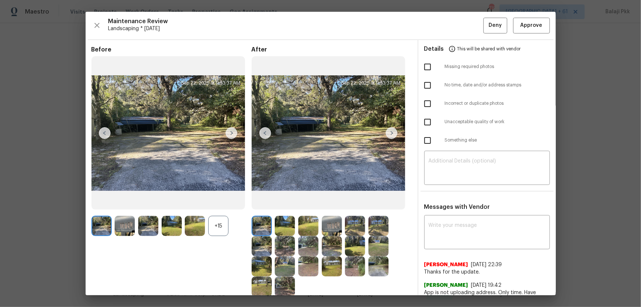
click at [217, 202] on div "+15" at bounding box center [218, 226] width 20 height 20
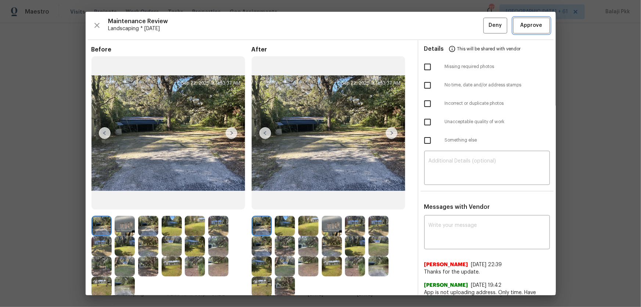
click at [456, 29] on span "Approve" at bounding box center [532, 25] width 22 height 9
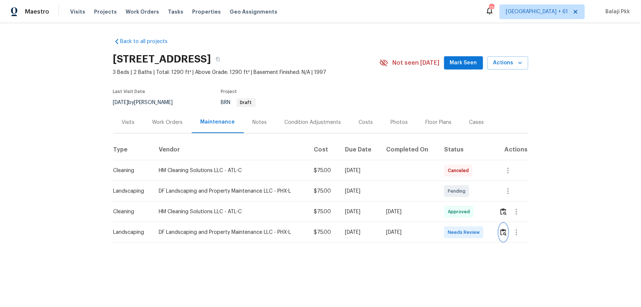
click at [456, 202] on button "button" at bounding box center [503, 232] width 8 height 18
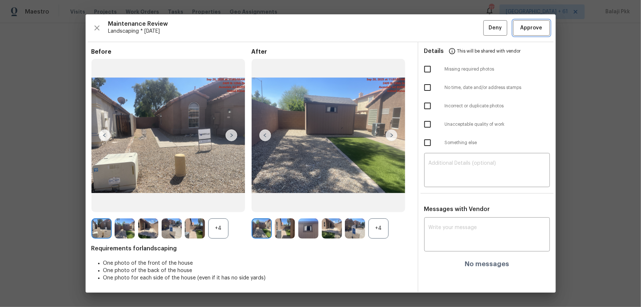
click at [456, 22] on button "Approve" at bounding box center [531, 28] width 37 height 16
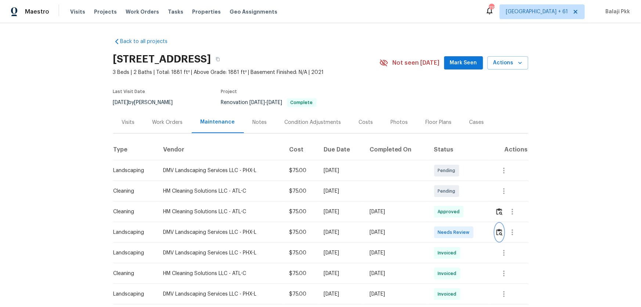
click at [456, 202] on button "button" at bounding box center [499, 232] width 8 height 18
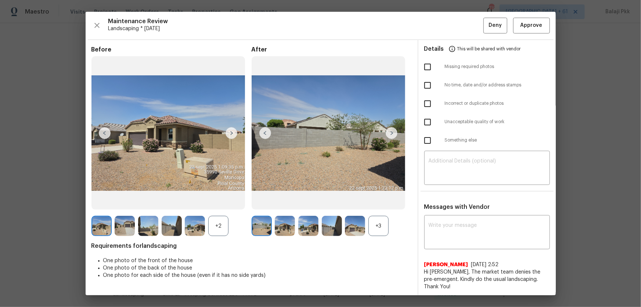
click at [383, 202] on div "+3" at bounding box center [379, 226] width 20 height 20
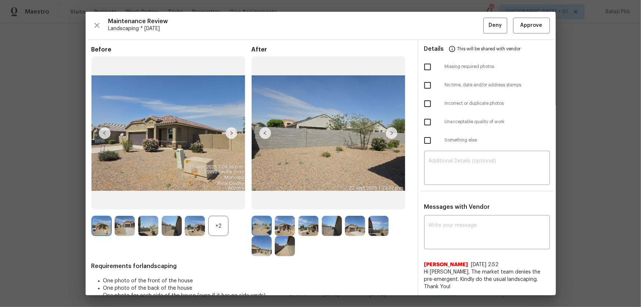
click at [219, 202] on div "+2" at bounding box center [218, 226] width 20 height 20
click at [456, 28] on button "Approve" at bounding box center [531, 26] width 37 height 16
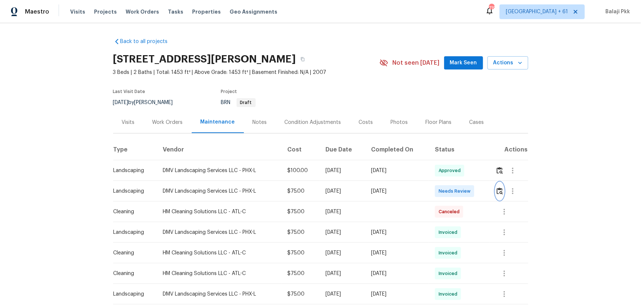
click at [456, 191] on button "button" at bounding box center [500, 191] width 8 height 18
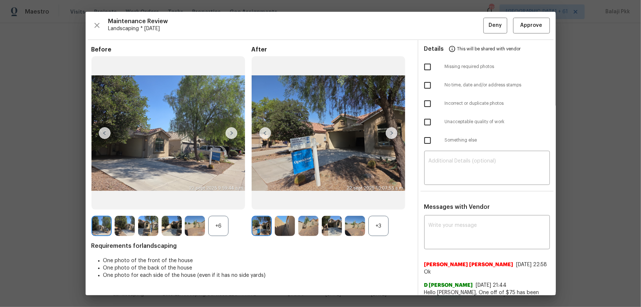
click at [379, 202] on div "After +3" at bounding box center [332, 141] width 160 height 190
click at [378, 202] on div "+3" at bounding box center [379, 226] width 20 height 20
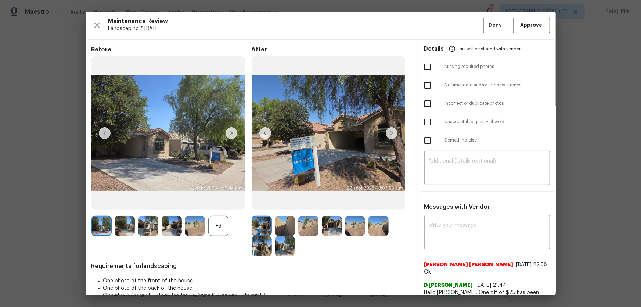
click at [225, 202] on div "+6" at bounding box center [218, 226] width 20 height 20
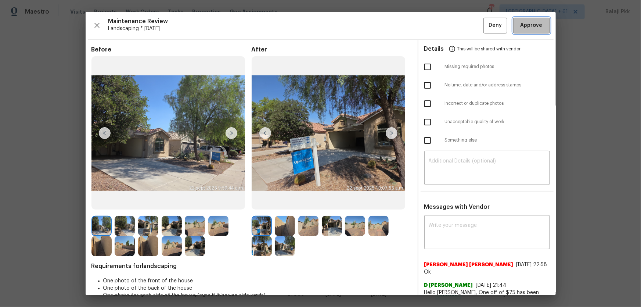
click at [456, 25] on span "Approve" at bounding box center [532, 25] width 22 height 9
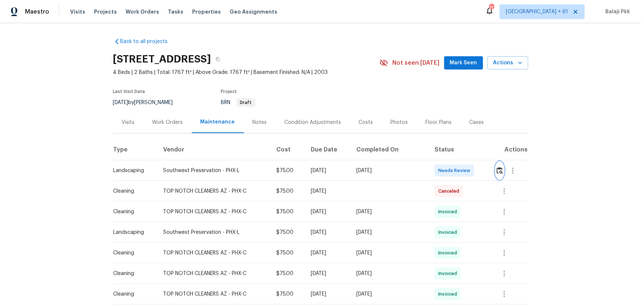
click at [456, 172] on img "button" at bounding box center [500, 170] width 6 height 7
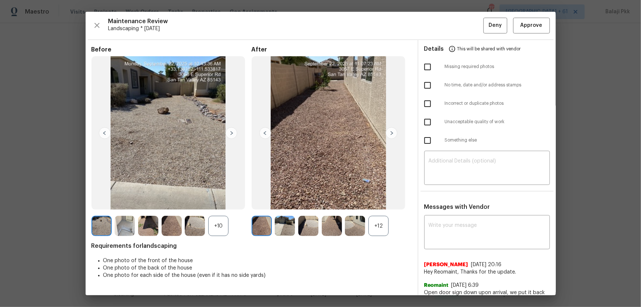
click at [377, 202] on div "+12" at bounding box center [379, 226] width 20 height 20
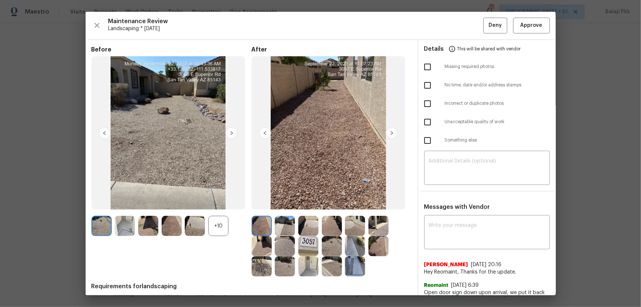
click at [211, 202] on div "+10" at bounding box center [218, 226] width 20 height 20
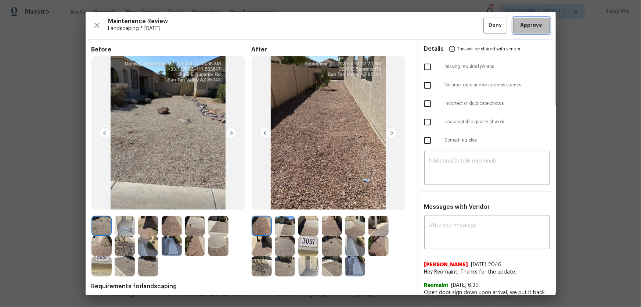
click at [456, 19] on button "Approve" at bounding box center [531, 26] width 37 height 16
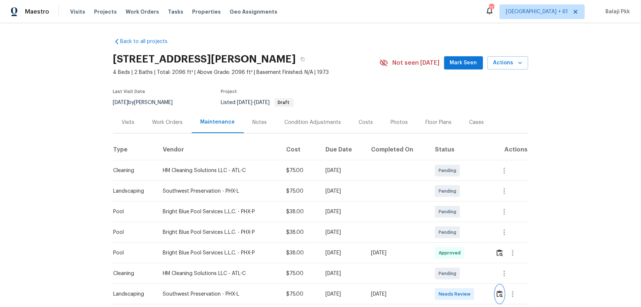
click at [456, 202] on button "button" at bounding box center [500, 294] width 8 height 18
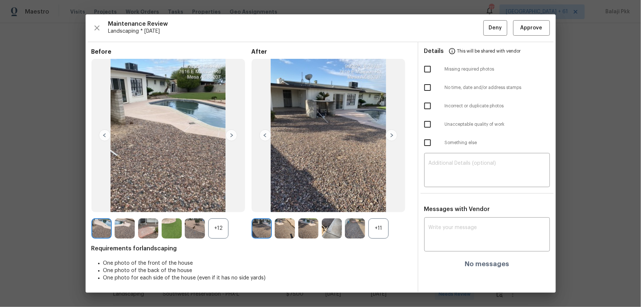
click at [379, 202] on div "+11" at bounding box center [379, 228] width 20 height 20
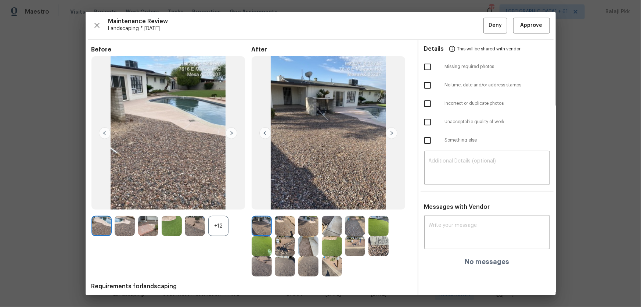
drag, startPoint x: 213, startPoint y: 223, endPoint x: 247, endPoint y: 12, distance: 214.0
click at [213, 202] on div "+12" at bounding box center [218, 226] width 20 height 20
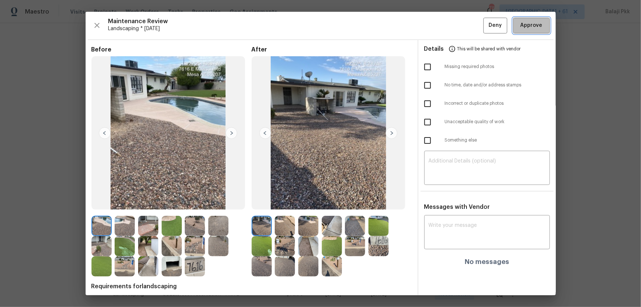
click at [456, 21] on span "Approve" at bounding box center [532, 25] width 22 height 9
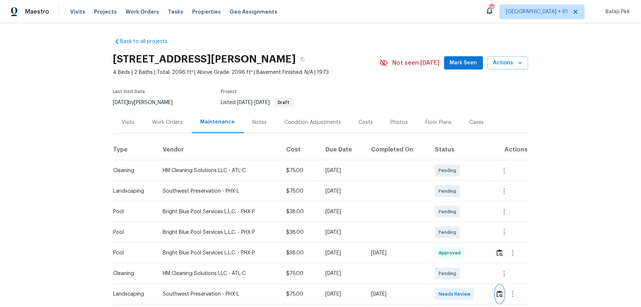
scroll to position [1, 0]
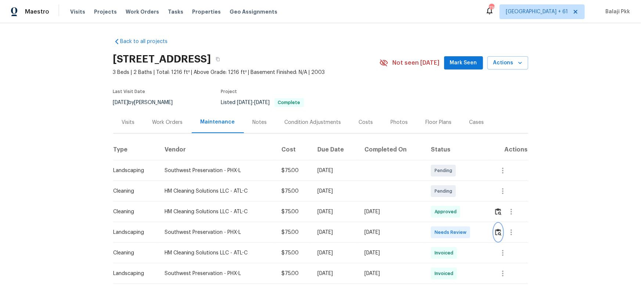
click at [456, 202] on img "button" at bounding box center [498, 232] width 6 height 7
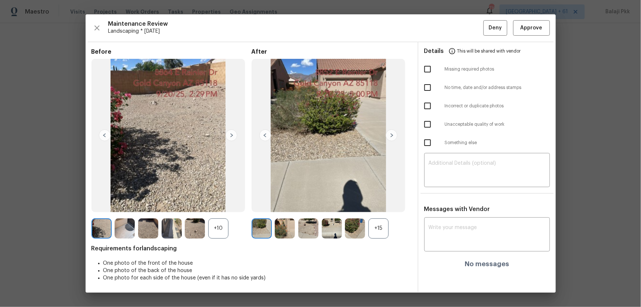
drag, startPoint x: 389, startPoint y: 219, endPoint x: 227, endPoint y: 181, distance: 166.8
click at [384, 202] on div "+15" at bounding box center [379, 228] width 20 height 20
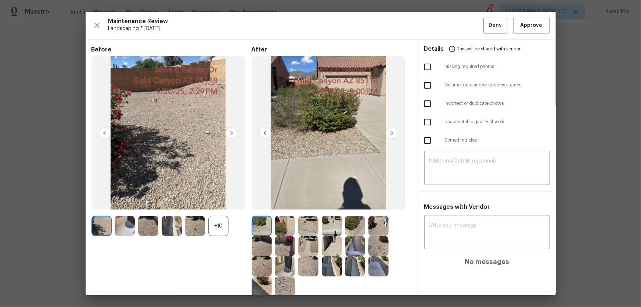
click at [219, 202] on div "+10" at bounding box center [218, 226] width 20 height 20
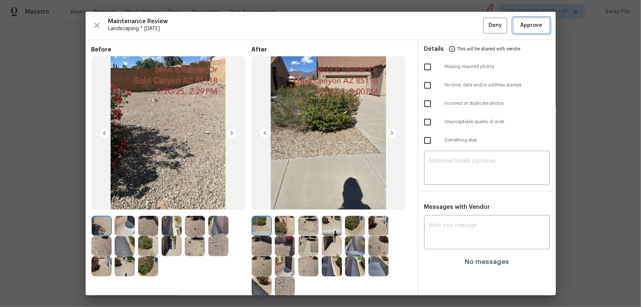
click at [456, 21] on span "Approve" at bounding box center [531, 25] width 25 height 9
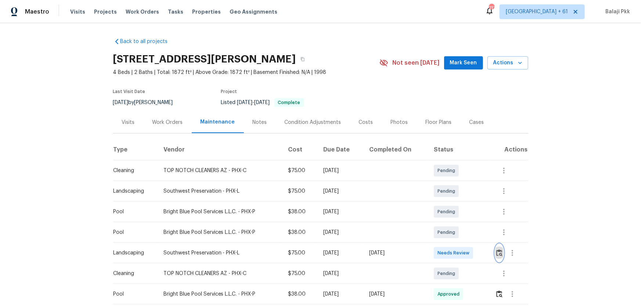
click at [456, 202] on img "button" at bounding box center [499, 252] width 6 height 7
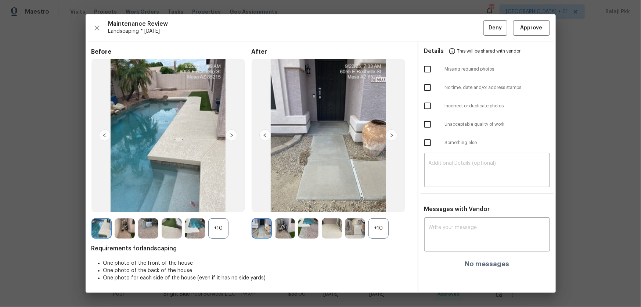
click at [385, 202] on div "+10" at bounding box center [379, 228] width 20 height 20
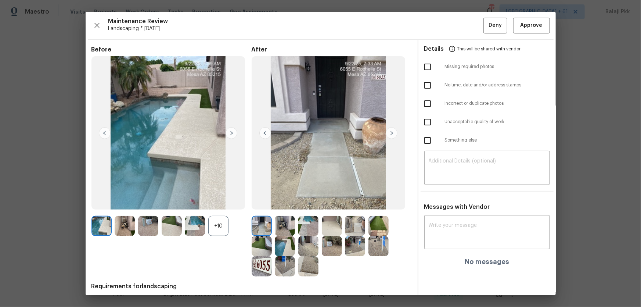
drag, startPoint x: 220, startPoint y: 234, endPoint x: 187, endPoint y: 100, distance: 138.1
click at [219, 202] on div "+10" at bounding box center [218, 226] width 20 height 20
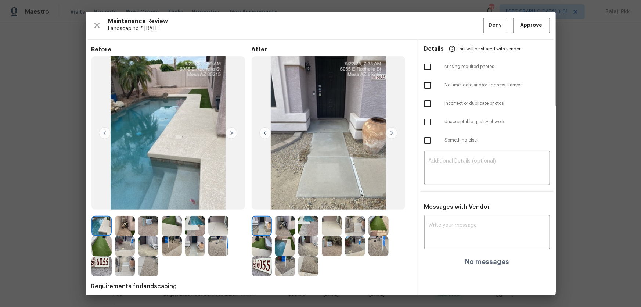
click at [456, 28] on div "Maintenance Review Landscaping * [DATE] Deny Approve Before After Requirements …" at bounding box center [321, 153] width 470 height 283
click at [456, 26] on span "Approve" at bounding box center [531, 25] width 25 height 9
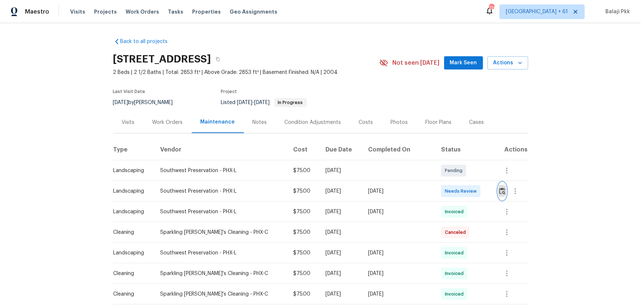
click at [456, 189] on button "button" at bounding box center [502, 191] width 8 height 18
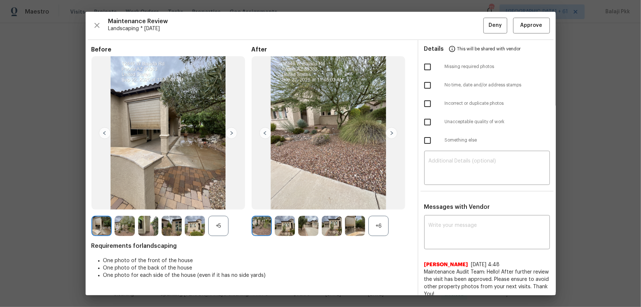
click at [381, 202] on div "+6" at bounding box center [379, 226] width 20 height 20
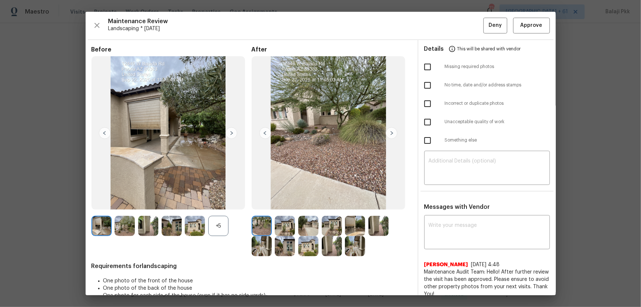
click at [217, 202] on div "+5" at bounding box center [218, 226] width 20 height 20
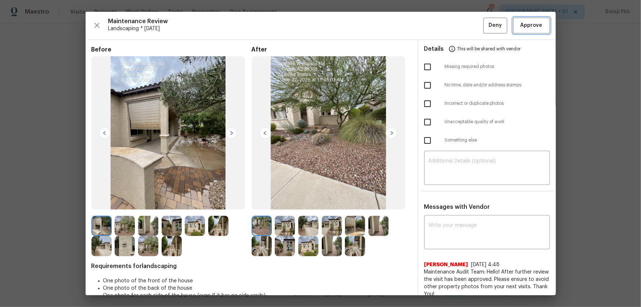
click at [456, 29] on span "Approve" at bounding box center [532, 25] width 22 height 9
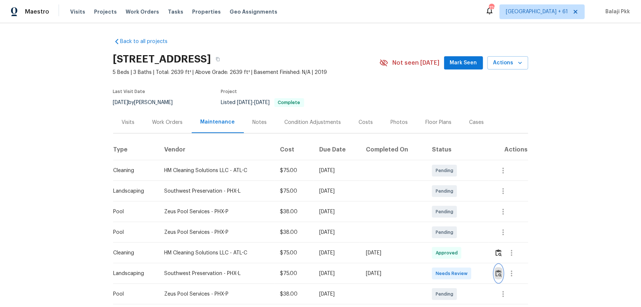
click at [456, 202] on button "button" at bounding box center [499, 274] width 8 height 18
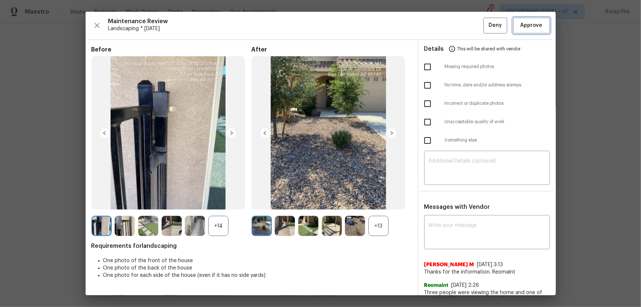
click at [456, 23] on button "Approve" at bounding box center [531, 26] width 37 height 16
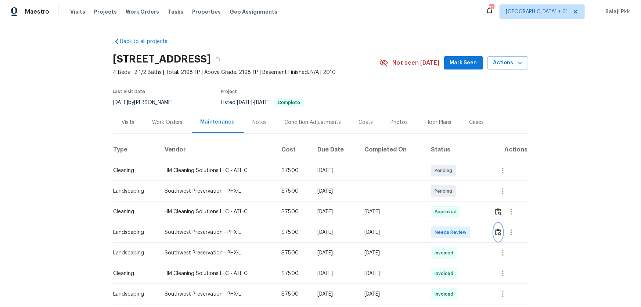
click at [456, 202] on img "button" at bounding box center [498, 232] width 6 height 7
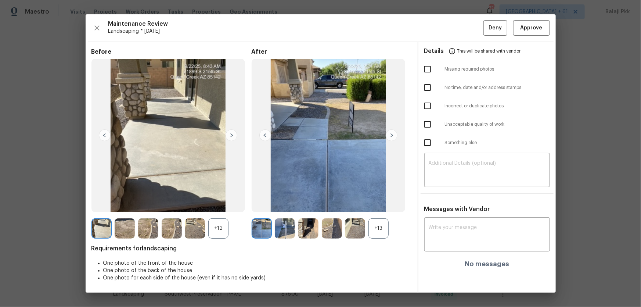
click at [389, 202] on div "+13" at bounding box center [379, 228] width 20 height 20
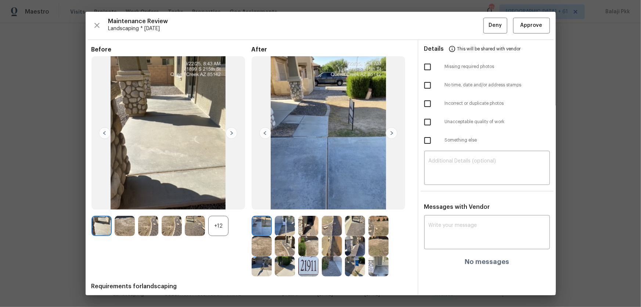
click at [213, 202] on div "+12" at bounding box center [218, 226] width 20 height 20
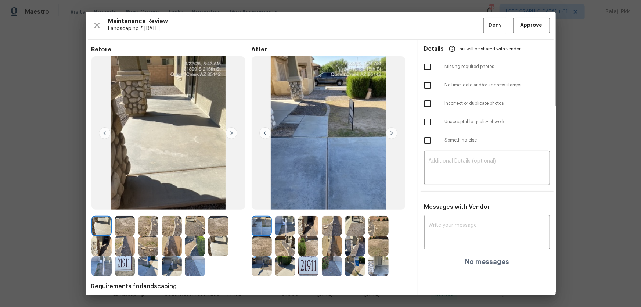
click at [456, 21] on div "Maintenance Review Landscaping * Mon, Sep 22 Deny Approve Before After Requirem…" at bounding box center [321, 153] width 470 height 283
click at [456, 23] on span "Approve" at bounding box center [531, 25] width 25 height 9
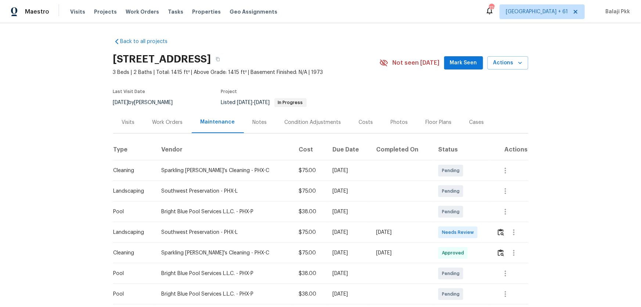
click at [456, 202] on td at bounding box center [509, 232] width 37 height 21
click at [456, 202] on img "button" at bounding box center [501, 232] width 6 height 7
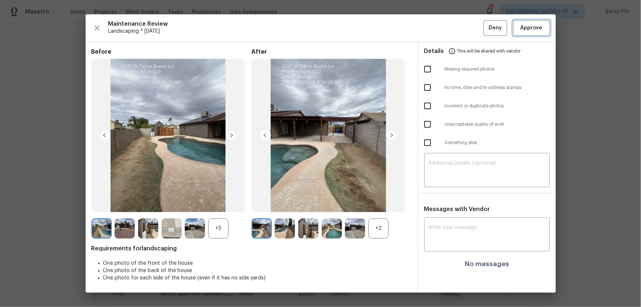
click at [456, 30] on span "Approve" at bounding box center [532, 28] width 22 height 9
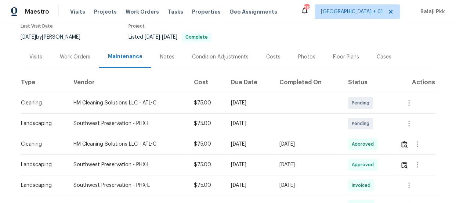
scroll to position [67, 0]
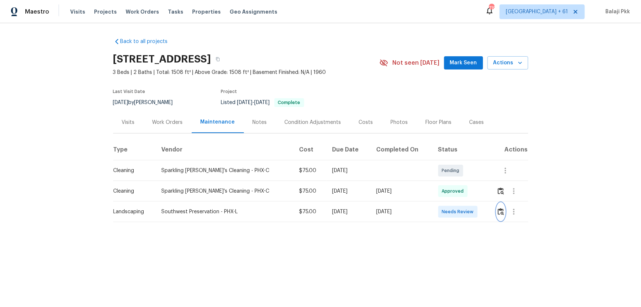
click at [456, 202] on img "button" at bounding box center [501, 211] width 6 height 7
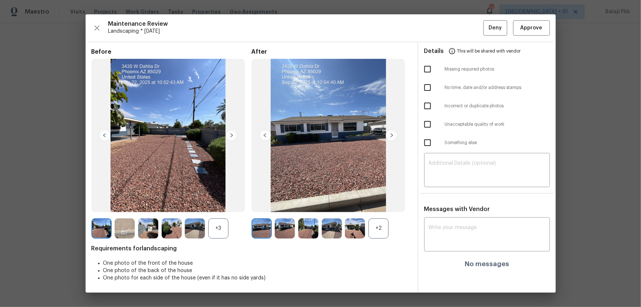
click at [392, 202] on div "+2" at bounding box center [332, 228] width 160 height 20
click at [384, 202] on div "+2" at bounding box center [379, 228] width 20 height 20
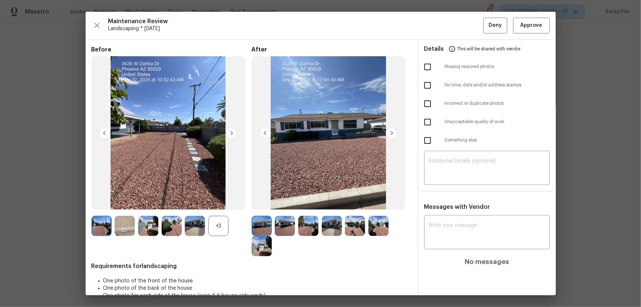
drag, startPoint x: 224, startPoint y: 224, endPoint x: 226, endPoint y: 10, distance: 214.2
click at [223, 202] on div "+3" at bounding box center [218, 226] width 20 height 20
click at [456, 23] on span "Approve" at bounding box center [532, 25] width 22 height 9
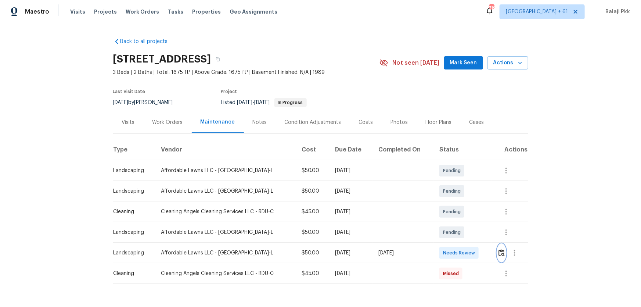
click at [456, 202] on img "button" at bounding box center [502, 252] width 6 height 7
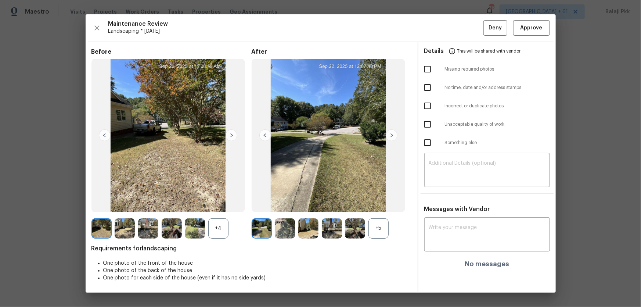
click at [371, 202] on div "+5" at bounding box center [379, 228] width 20 height 20
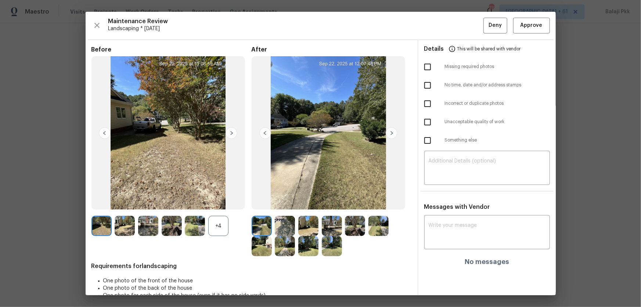
click at [220, 202] on div "+4" at bounding box center [218, 226] width 20 height 20
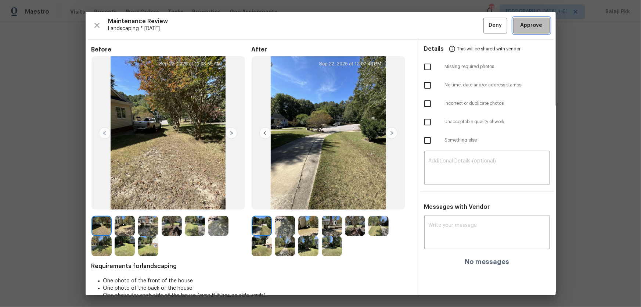
click at [456, 26] on span "Approve" at bounding box center [532, 25] width 22 height 9
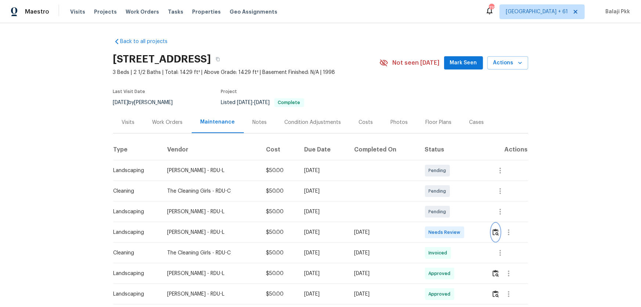
click at [456, 202] on img "button" at bounding box center [496, 232] width 6 height 7
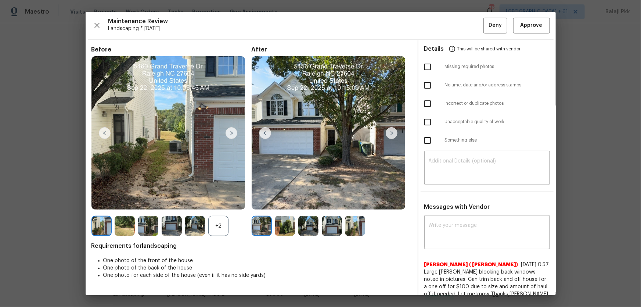
click at [215, 202] on div "+2" at bounding box center [218, 226] width 20 height 20
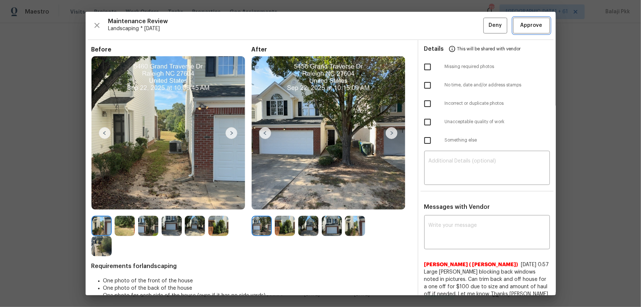
click at [456, 23] on span "Approve" at bounding box center [532, 25] width 22 height 9
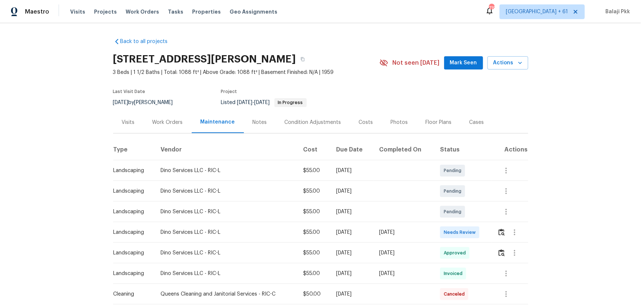
click at [456, 202] on div at bounding box center [512, 232] width 30 height 18
click at [456, 202] on img "button" at bounding box center [502, 232] width 6 height 7
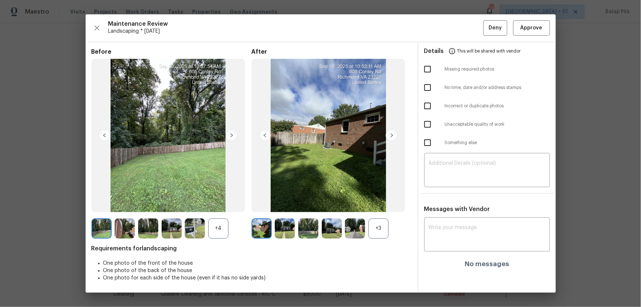
click at [377, 202] on div "+3" at bounding box center [379, 228] width 20 height 20
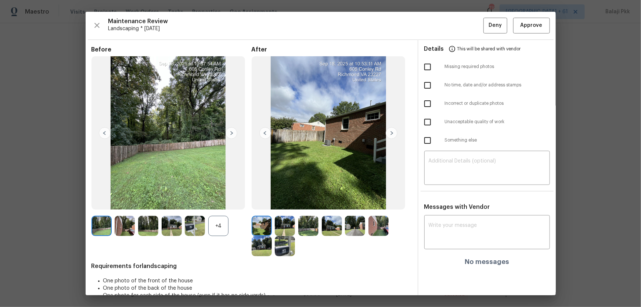
click at [222, 202] on div "+4" at bounding box center [218, 226] width 20 height 20
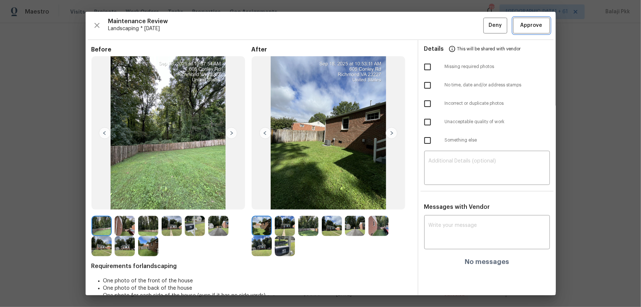
click at [456, 26] on button "Approve" at bounding box center [531, 26] width 37 height 16
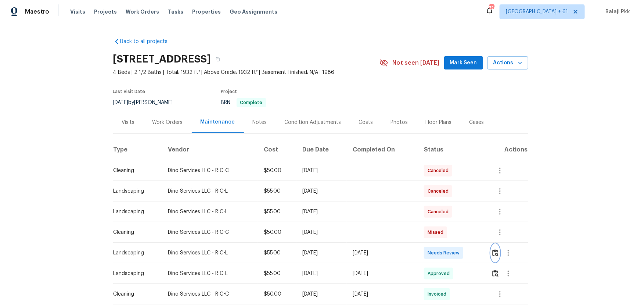
click at [456, 202] on img "button" at bounding box center [495, 252] width 6 height 7
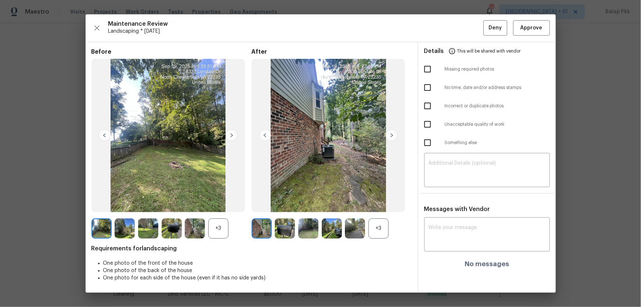
click at [382, 202] on div "+3" at bounding box center [379, 228] width 20 height 20
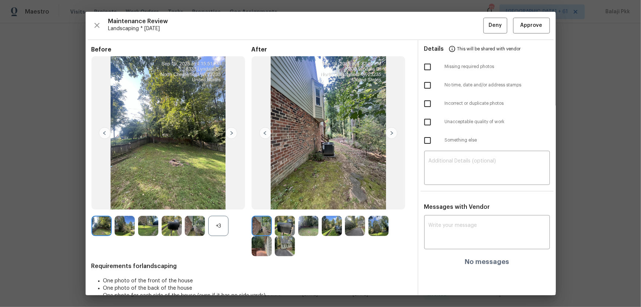
click at [225, 202] on div "+3" at bounding box center [218, 226] width 20 height 20
click at [191, 202] on img at bounding box center [195, 226] width 20 height 20
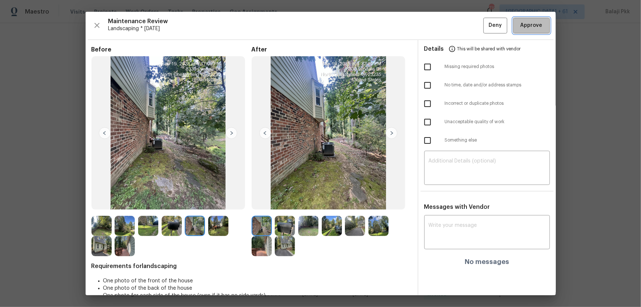
click at [456, 33] on button "Approve" at bounding box center [531, 26] width 37 height 16
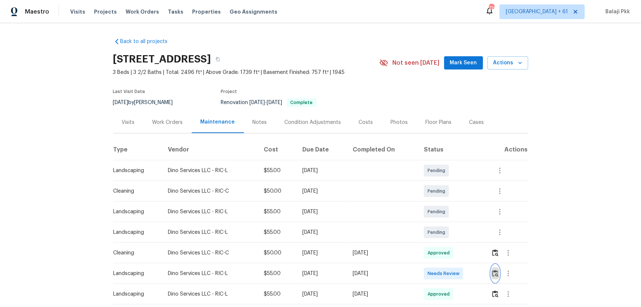
click at [456, 202] on img "button" at bounding box center [495, 273] width 6 height 7
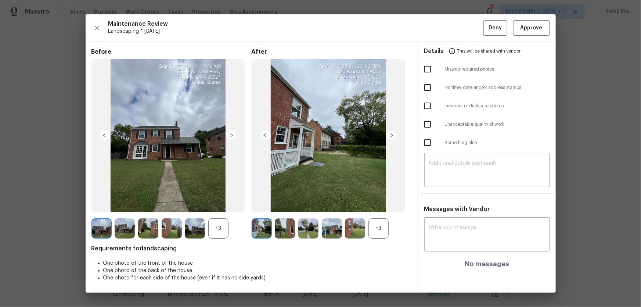
click at [385, 202] on div "+3" at bounding box center [379, 228] width 20 height 20
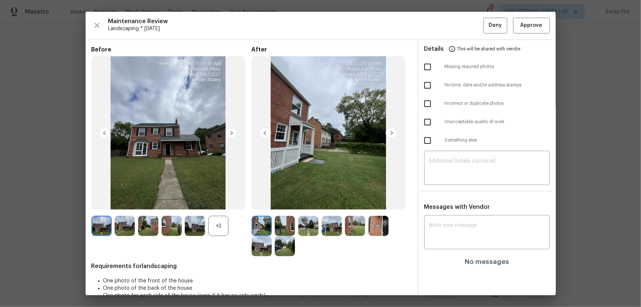
click at [222, 202] on div "+3" at bounding box center [218, 226] width 20 height 20
click at [456, 26] on span "Approve" at bounding box center [532, 25] width 22 height 9
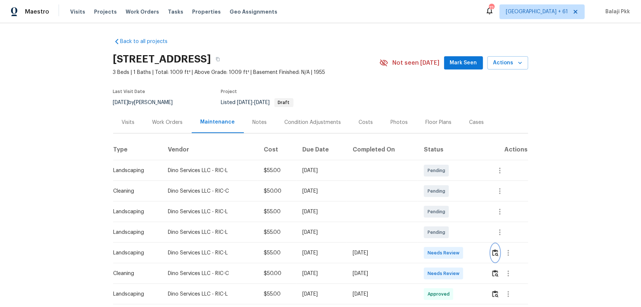
click at [456, 202] on button "button" at bounding box center [495, 253] width 8 height 18
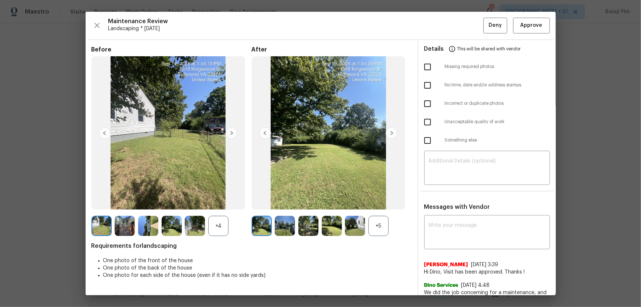
click at [380, 202] on div "+5" at bounding box center [379, 226] width 20 height 20
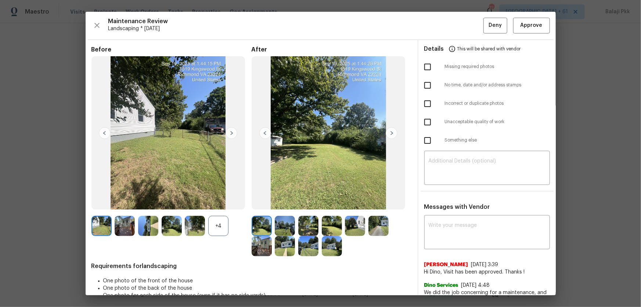
click at [226, 202] on div "+4" at bounding box center [218, 226] width 20 height 20
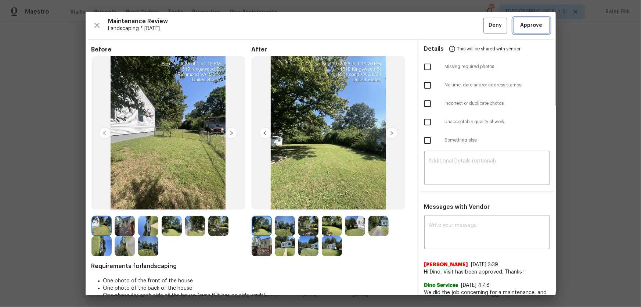
click at [456, 26] on span "Approve" at bounding box center [532, 25] width 22 height 9
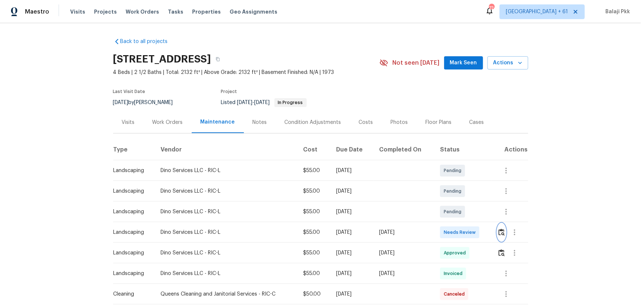
click at [456, 202] on img "button" at bounding box center [502, 232] width 6 height 7
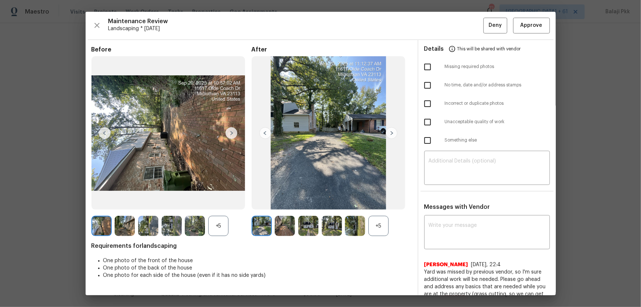
click at [369, 202] on div "+5" at bounding box center [379, 226] width 20 height 20
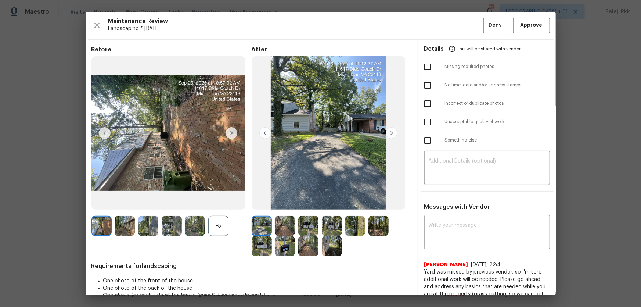
click at [220, 202] on div "+5" at bounding box center [218, 226] width 20 height 20
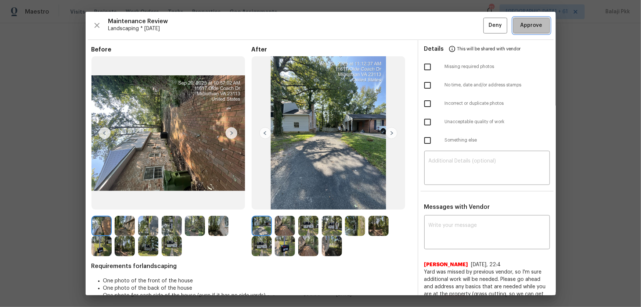
click at [456, 21] on span "Approve" at bounding box center [532, 25] width 22 height 9
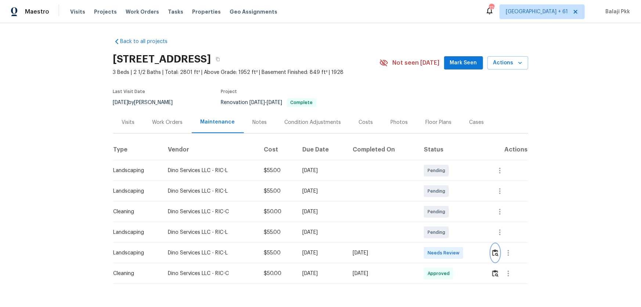
click at [456, 202] on button "button" at bounding box center [495, 253] width 8 height 18
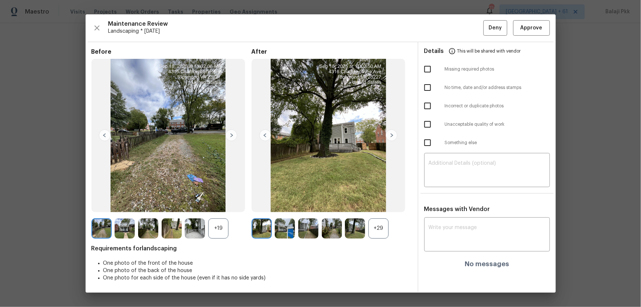
click at [383, 202] on div "+29" at bounding box center [379, 228] width 20 height 20
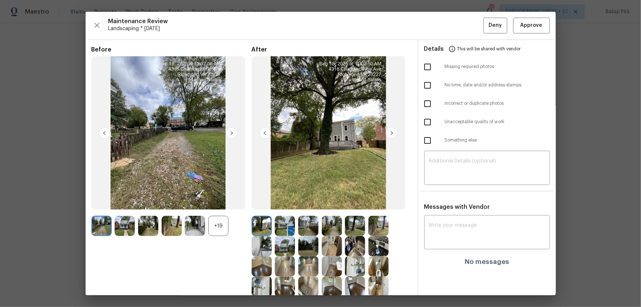
click at [211, 202] on div "+19" at bounding box center [218, 226] width 20 height 20
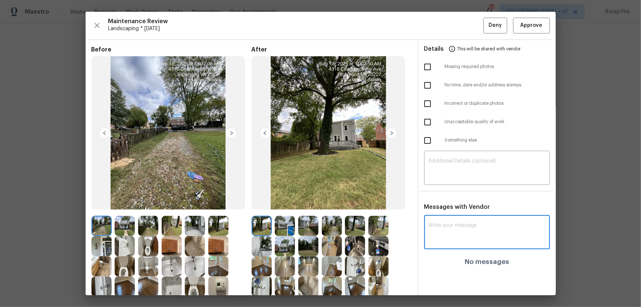
click at [449, 202] on textarea at bounding box center [487, 233] width 117 height 21
paste textarea "Maintenance Audit Team: Hello! After further review the visit (date) has been a…"
click at [456, 202] on textarea "Maintenance Audit Team: Hello! After further review the visit (date) has been a…" at bounding box center [474, 233] width 90 height 21
click at [456, 202] on textarea "Maintenance Audit Team: Hello! After further review the visit has been approved." at bounding box center [474, 233] width 90 height 21
click at [456, 202] on textarea "Maintenance Audit Team: Hello! After further review the visit has been approved…" at bounding box center [474, 233] width 90 height 21
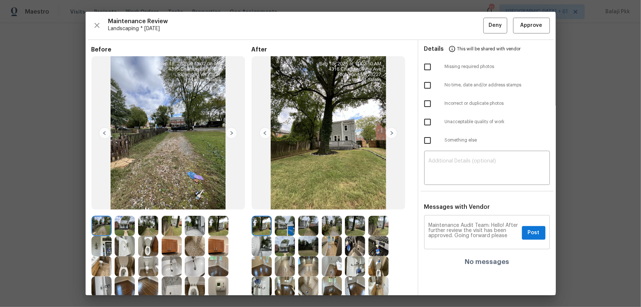
click at [456, 202] on div "Maintenance Audit Team: Hello! After further review the visit has been approved…" at bounding box center [487, 233] width 126 height 32
click at [441, 202] on textarea "Maintenance Audit Team: Hello! After further review the visit has been approved…" at bounding box center [474, 233] width 90 height 21
drag, startPoint x: 465, startPoint y: 235, endPoint x: 497, endPoint y: 236, distance: 32.0
click at [456, 202] on textarea "Maintenance Audit Team: Hello! After further review the visit has been approved…" at bounding box center [474, 233] width 90 height 21
drag, startPoint x: 484, startPoint y: 232, endPoint x: 505, endPoint y: 234, distance: 21.4
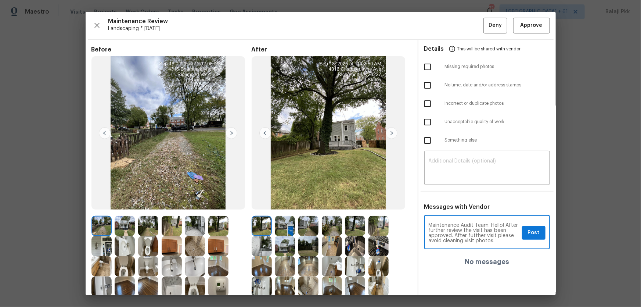
click at [456, 202] on textarea "Maintenance Audit Team: Hello! After further review the visit has been approved…" at bounding box center [474, 233] width 90 height 21
type textarea "Maintenance Audit Team: Hello! After further review the visit has been approved…"
click at [456, 202] on span "Post" at bounding box center [534, 232] width 12 height 9
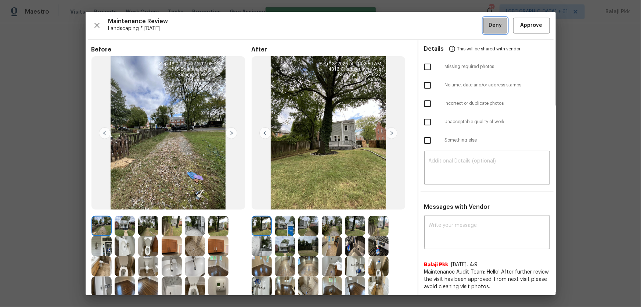
click at [456, 27] on span "Deny" at bounding box center [495, 25] width 13 height 9
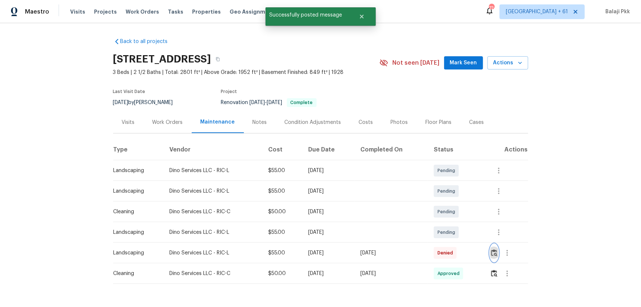
click at [456, 202] on button "button" at bounding box center [494, 253] width 8 height 18
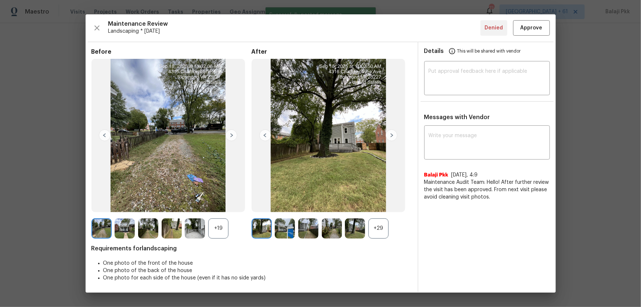
click at [456, 42] on hr at bounding box center [321, 42] width 466 height 1
click at [456, 33] on button "Approve" at bounding box center [531, 28] width 37 height 16
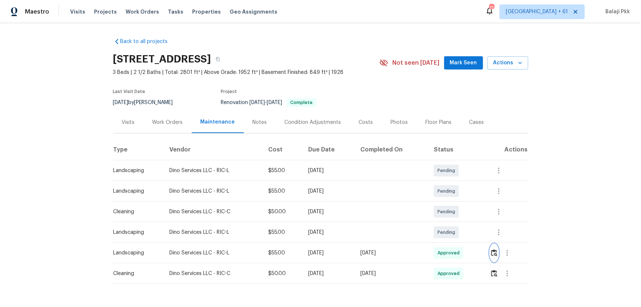
click at [456, 202] on button "button" at bounding box center [494, 253] width 8 height 18
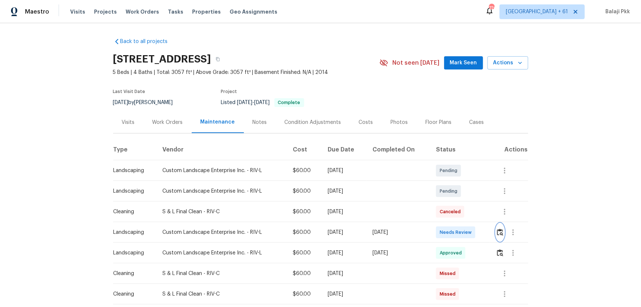
click at [456, 202] on img "button" at bounding box center [500, 232] width 6 height 7
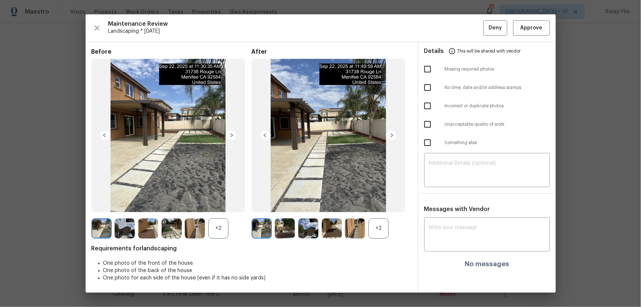
click at [375, 202] on div "+2" at bounding box center [379, 228] width 20 height 20
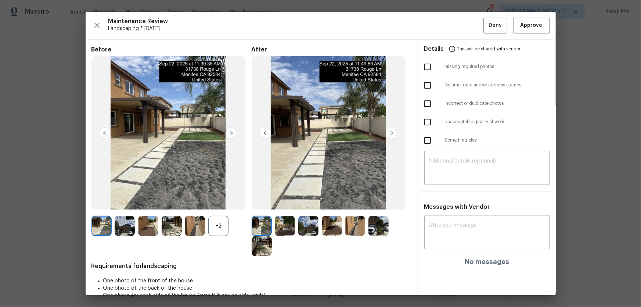
click at [230, 202] on div "+2" at bounding box center [171, 226] width 160 height 20
click at [225, 202] on div "+2" at bounding box center [218, 226] width 20 height 20
click at [456, 26] on span "Approve" at bounding box center [531, 25] width 25 height 9
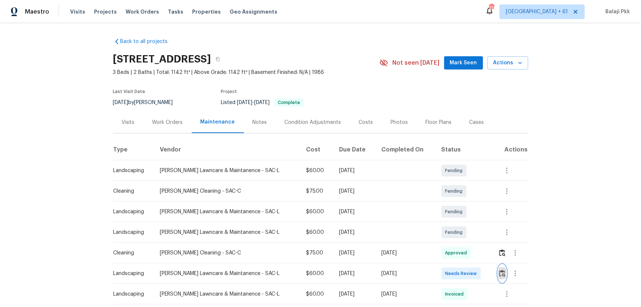
click at [456, 202] on img "button" at bounding box center [502, 273] width 6 height 7
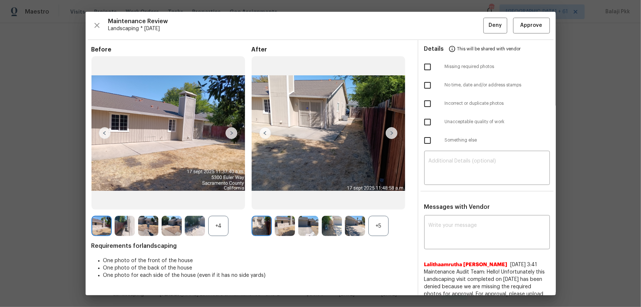
click at [378, 202] on div "+5" at bounding box center [379, 226] width 20 height 20
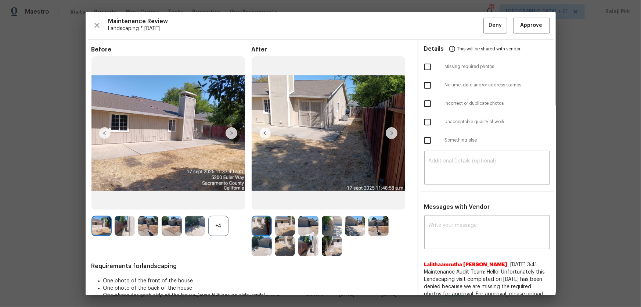
click at [213, 202] on div "+4" at bounding box center [218, 226] width 20 height 20
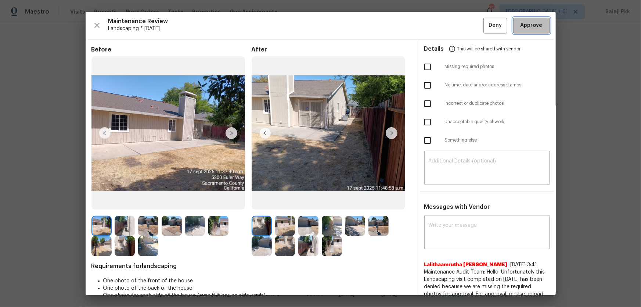
click at [456, 28] on button "Approve" at bounding box center [531, 26] width 37 height 16
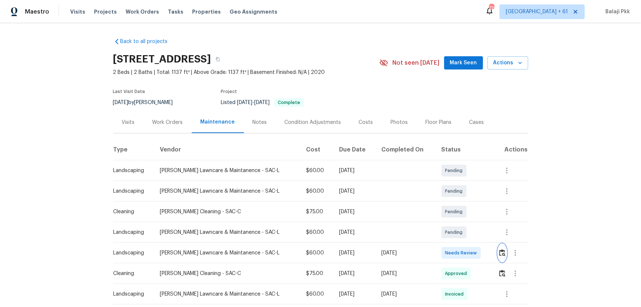
click at [456, 202] on img "button" at bounding box center [502, 252] width 6 height 7
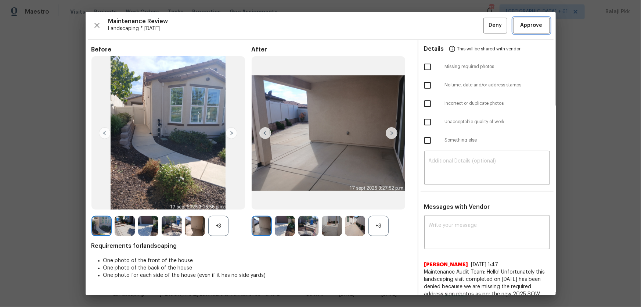
click at [456, 30] on button "Approve" at bounding box center [531, 26] width 37 height 16
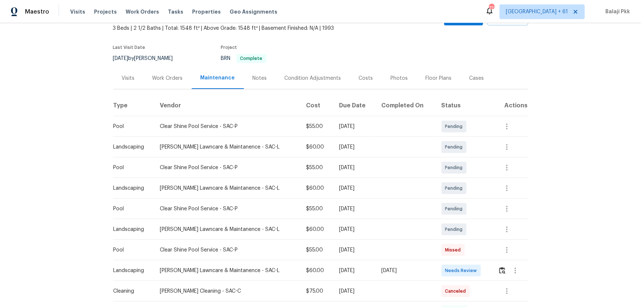
scroll to position [133, 0]
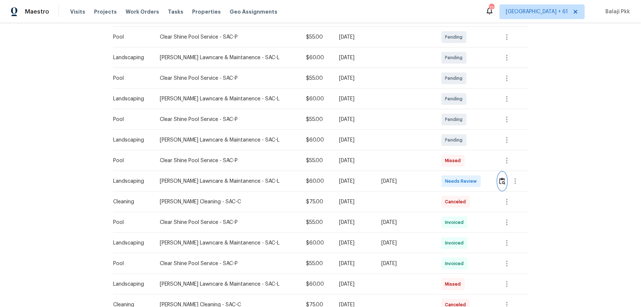
click at [456, 176] on button "button" at bounding box center [502, 181] width 8 height 18
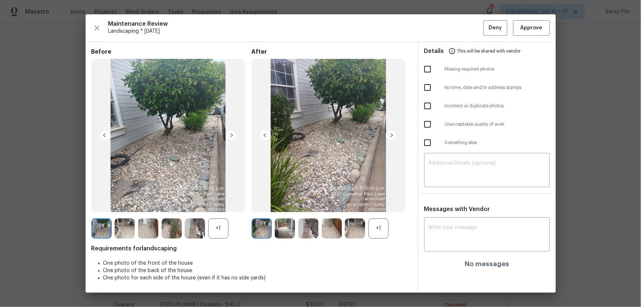
click at [374, 202] on div "+1" at bounding box center [379, 228] width 20 height 20
click at [222, 202] on div "+1" at bounding box center [218, 228] width 20 height 20
click at [456, 24] on span "Approve" at bounding box center [532, 28] width 22 height 9
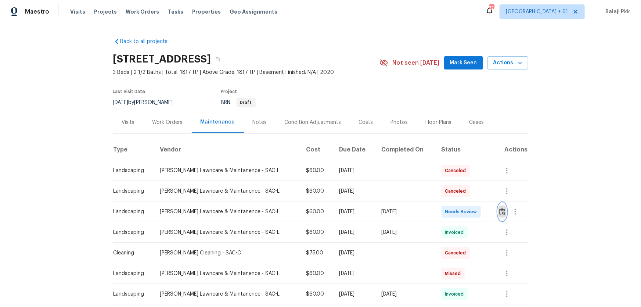
click at [456, 202] on img "button" at bounding box center [502, 211] width 6 height 7
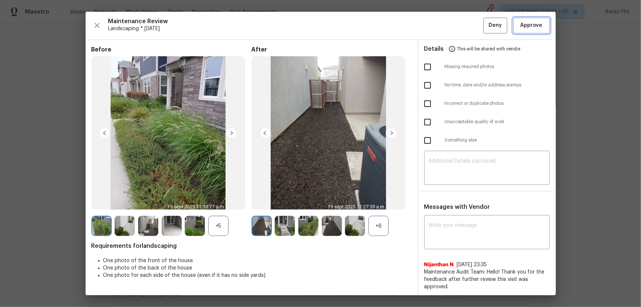
click at [456, 18] on button "Approve" at bounding box center [531, 26] width 37 height 16
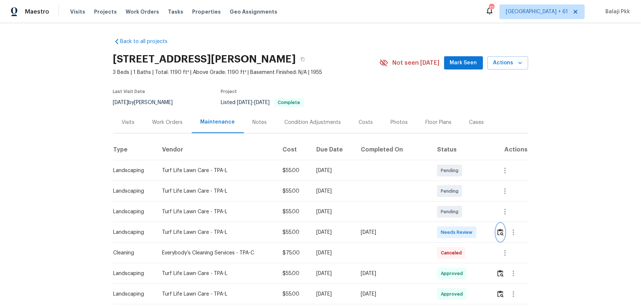
click at [456, 202] on img "button" at bounding box center [500, 232] width 6 height 7
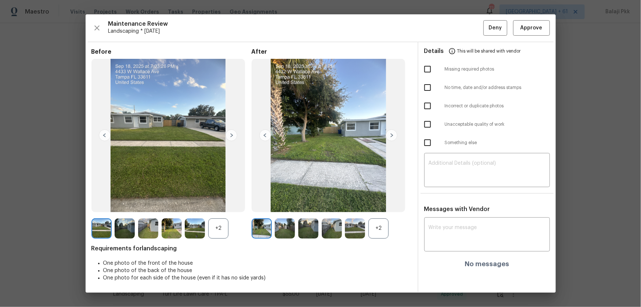
click at [384, 202] on div "+2" at bounding box center [379, 228] width 20 height 20
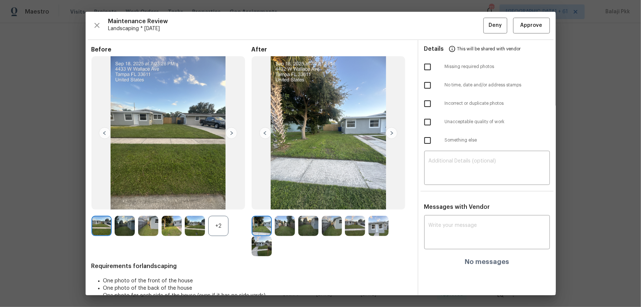
click at [224, 202] on div "+2" at bounding box center [218, 226] width 20 height 20
click at [456, 22] on span "Approve" at bounding box center [532, 25] width 22 height 9
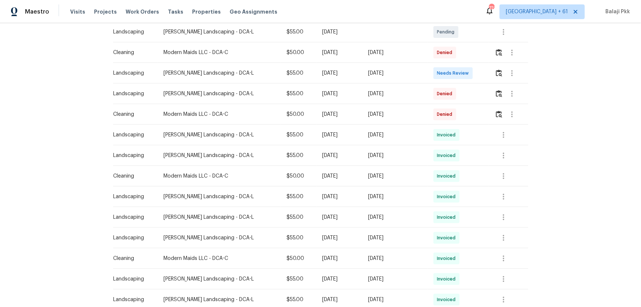
scroll to position [167, 0]
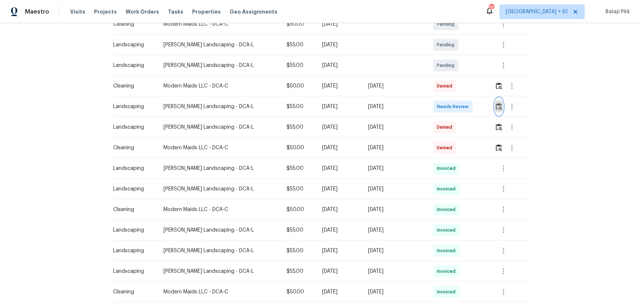
click at [456, 107] on img "button" at bounding box center [499, 106] width 6 height 7
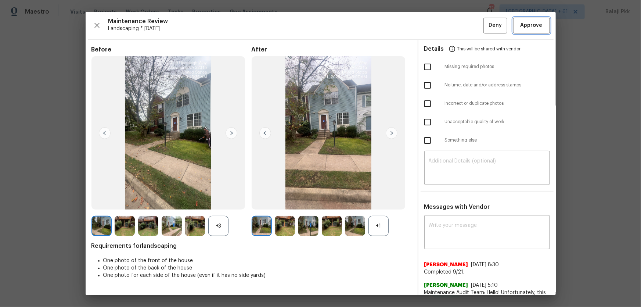
click at [456, 19] on button "Approve" at bounding box center [531, 26] width 37 height 16
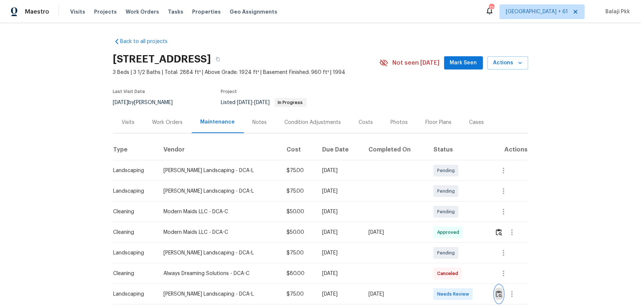
click at [456, 202] on img "button" at bounding box center [499, 293] width 6 height 7
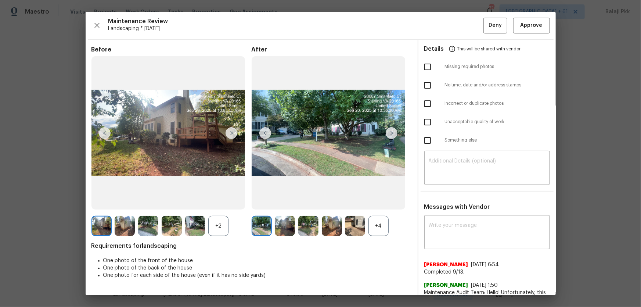
click at [374, 202] on div "+4" at bounding box center [379, 226] width 20 height 20
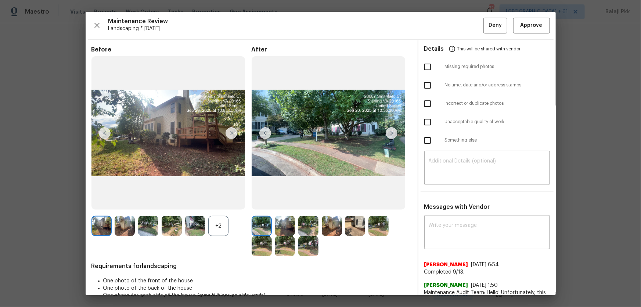
click at [223, 202] on div "+2" at bounding box center [218, 226] width 20 height 20
click at [456, 26] on span "Approve" at bounding box center [532, 25] width 22 height 9
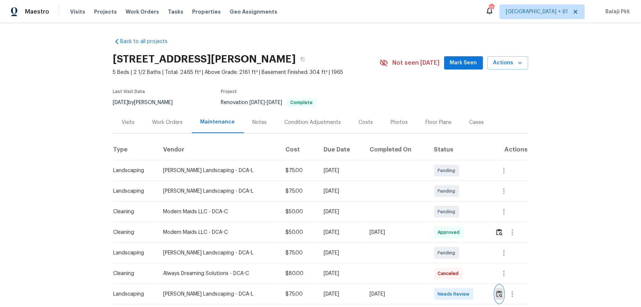
click at [456, 202] on img "button" at bounding box center [499, 293] width 6 height 7
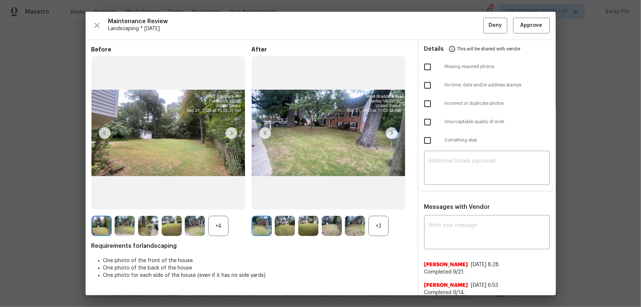
click at [377, 202] on div "+3" at bounding box center [379, 226] width 20 height 20
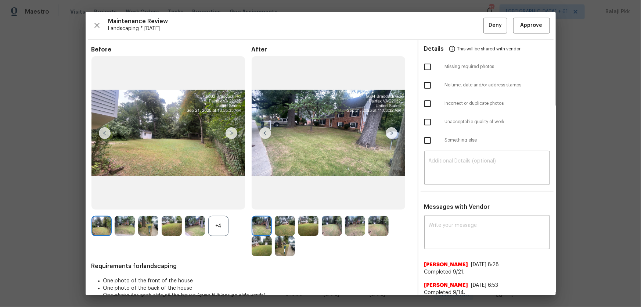
click at [224, 202] on div "+4" at bounding box center [218, 226] width 20 height 20
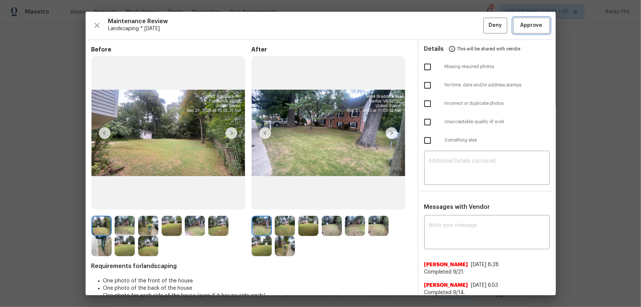
click at [456, 26] on span "Approve" at bounding box center [532, 25] width 22 height 9
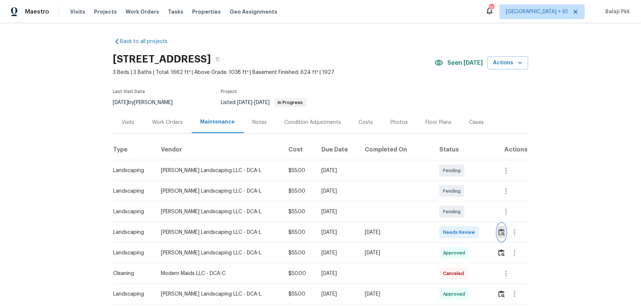
click at [456, 202] on button "button" at bounding box center [501, 232] width 8 height 18
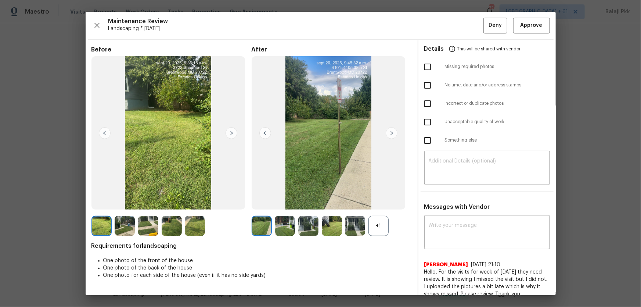
click at [376, 202] on div "+1" at bounding box center [379, 226] width 20 height 20
click at [456, 32] on button "Approve" at bounding box center [531, 26] width 37 height 16
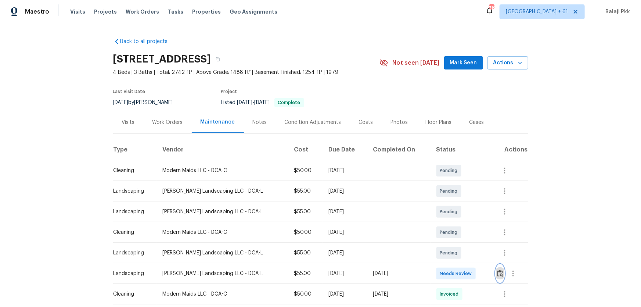
click at [456, 202] on img "button" at bounding box center [500, 273] width 6 height 7
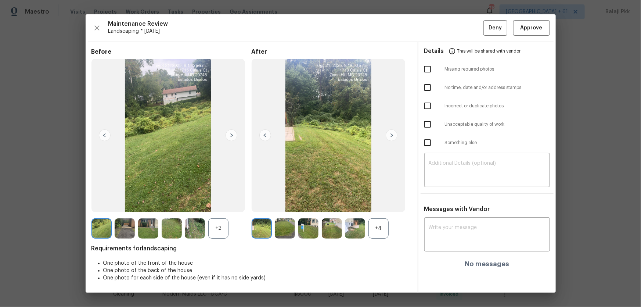
click at [374, 202] on div "+4" at bounding box center [379, 228] width 20 height 20
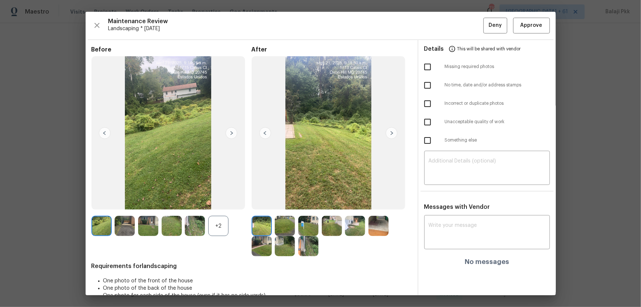
click at [216, 202] on div "+2" at bounding box center [218, 226] width 20 height 20
click at [456, 24] on span "Approve" at bounding box center [532, 25] width 22 height 9
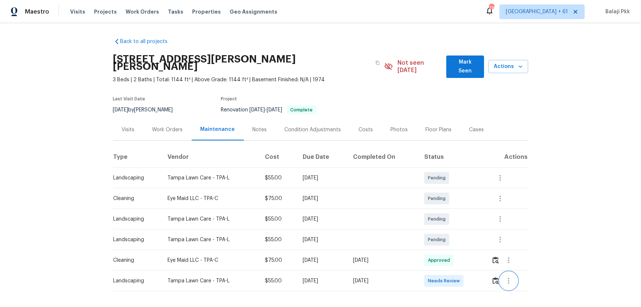
click at [456, 202] on button "button" at bounding box center [509, 281] width 18 height 18
click at [456, 191] on div at bounding box center [320, 153] width 641 height 307
click at [456, 202] on img "button" at bounding box center [496, 280] width 6 height 7
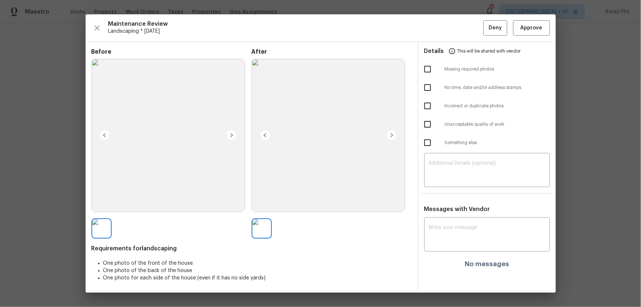
click at [438, 26] on span "Maintenance Review" at bounding box center [295, 23] width 375 height 7
click at [456, 25] on span "Approve" at bounding box center [532, 28] width 22 height 9
